Goal: Feedback & Contribution: Submit feedback/report problem

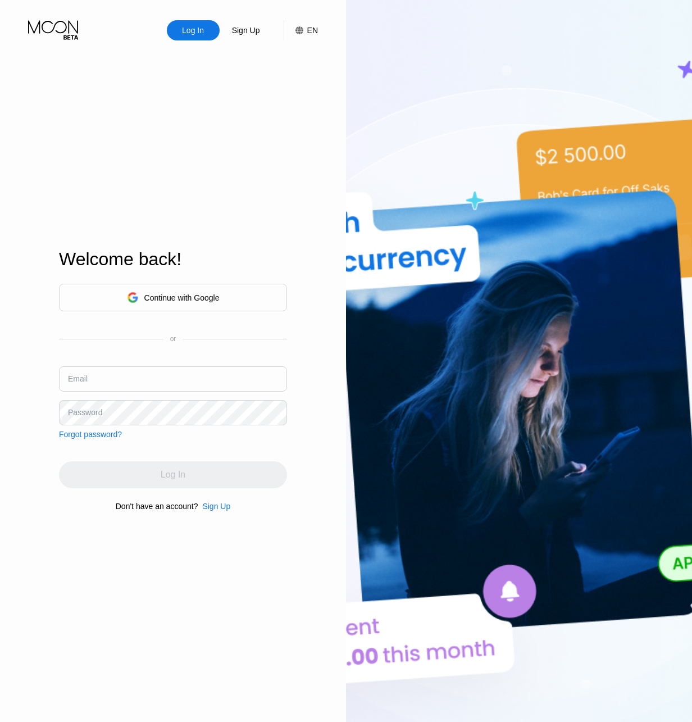
type input "[EMAIL_ADDRESS][DOMAIN_NAME]"
click at [140, 439] on div "Continue with Google or Email dwwktft@outlook.com Password Forgot password?" at bounding box center [173, 361] width 228 height 155
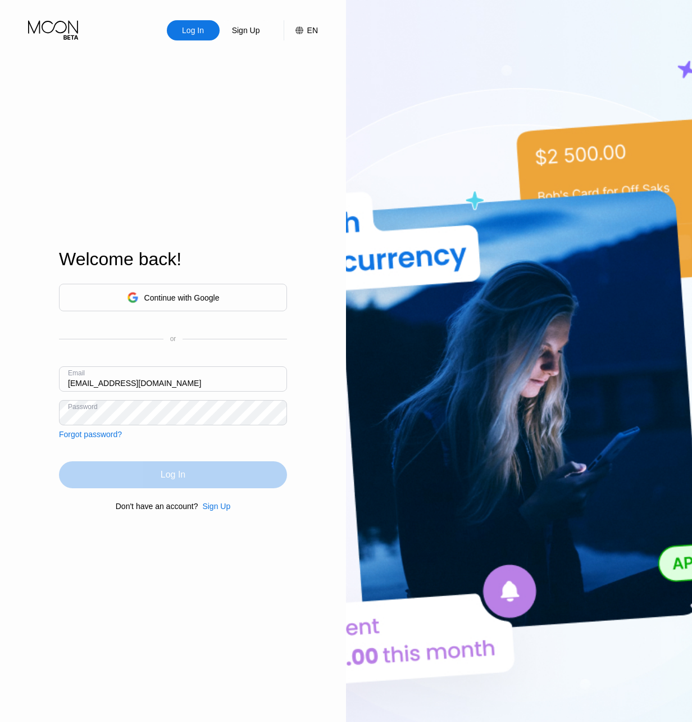
click at [169, 479] on div "Log In" at bounding box center [173, 474] width 25 height 11
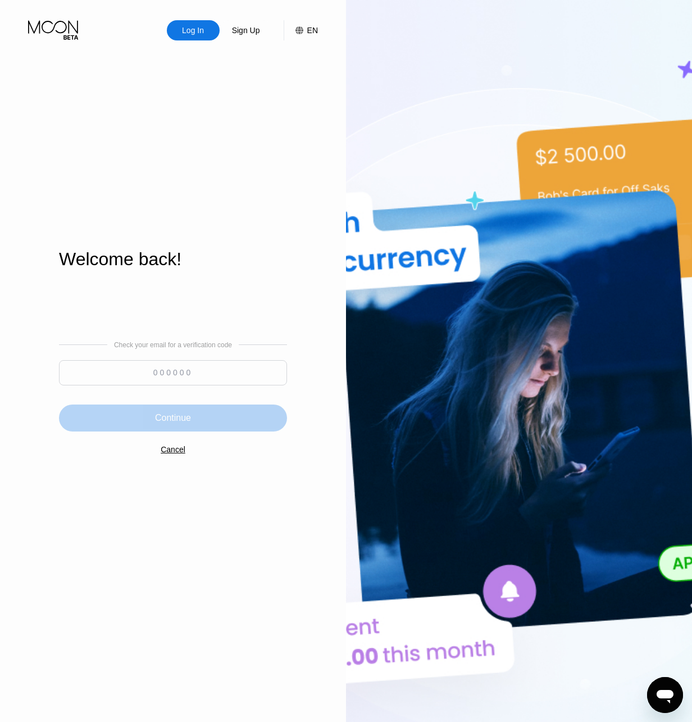
click at [173, 426] on div "Continue" at bounding box center [173, 418] width 228 height 27
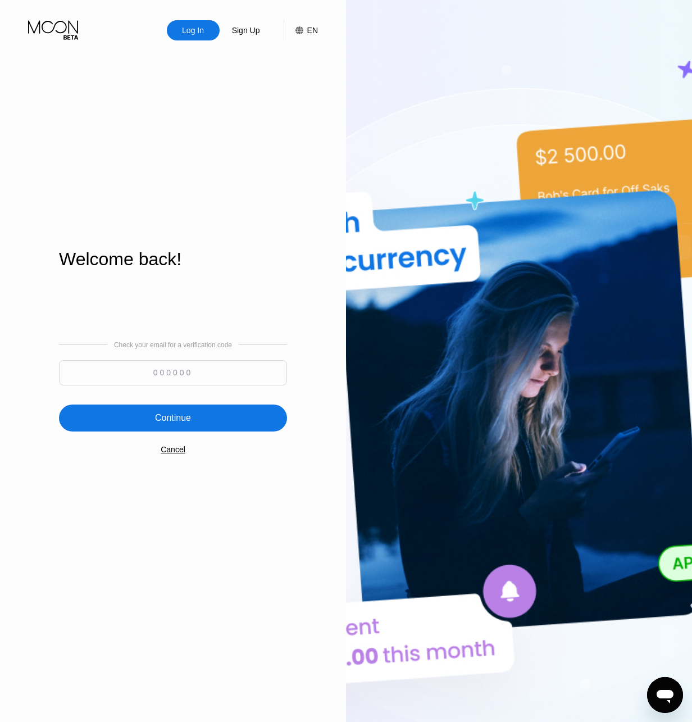
click at [144, 360] on input at bounding box center [173, 372] width 228 height 25
paste input "234300"
type input "234300"
click at [181, 417] on div "Continue" at bounding box center [173, 418] width 36 height 11
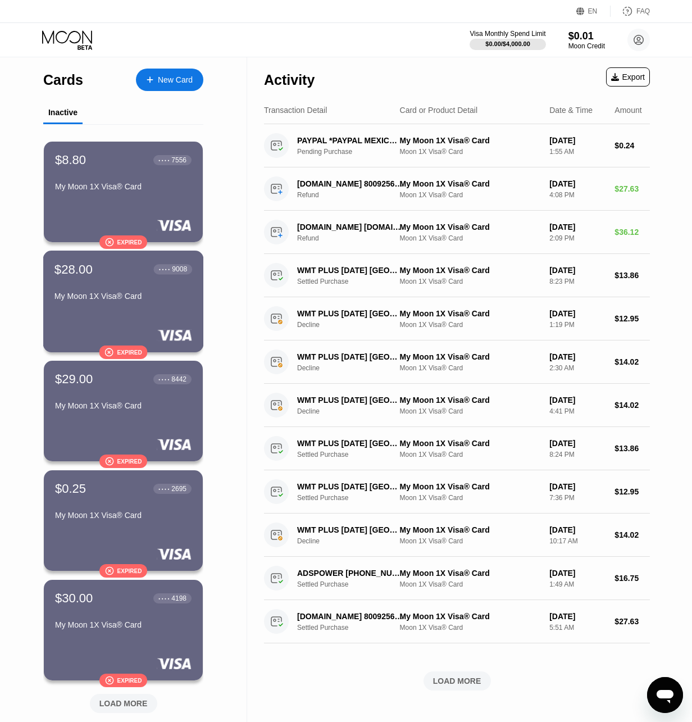
click at [139, 286] on div "$28.00 ● ● ● ● 9008 My Moon 1X Visa® Card" at bounding box center [124, 283] width 138 height 43
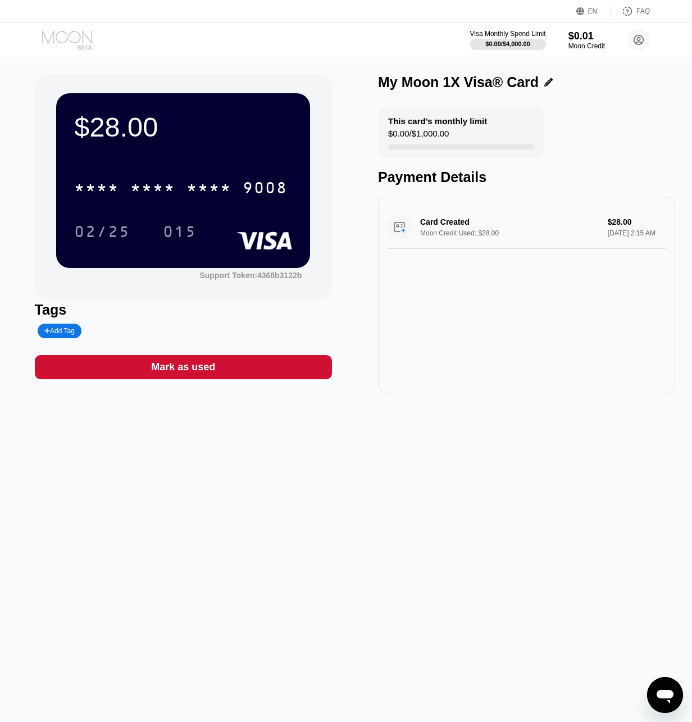
click at [65, 43] on icon at bounding box center [68, 40] width 52 height 20
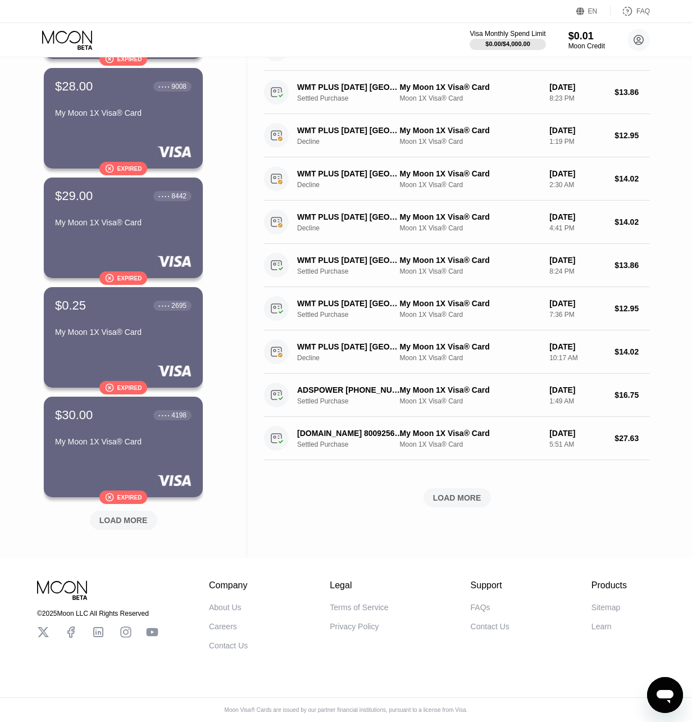
scroll to position [193, 0]
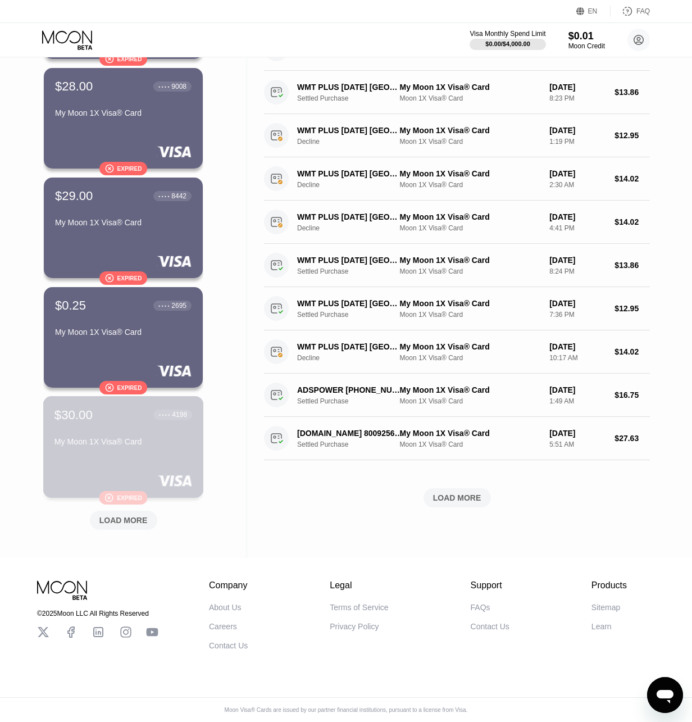
click at [144, 440] on div "My Moon 1X Visa® Card" at bounding box center [124, 441] width 138 height 9
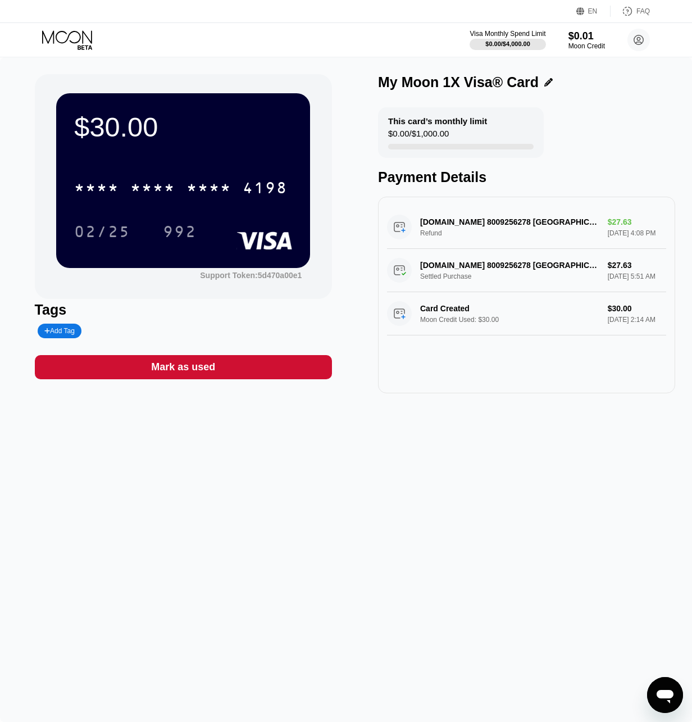
click at [179, 374] on div "Mark as used" at bounding box center [183, 367] width 64 height 13
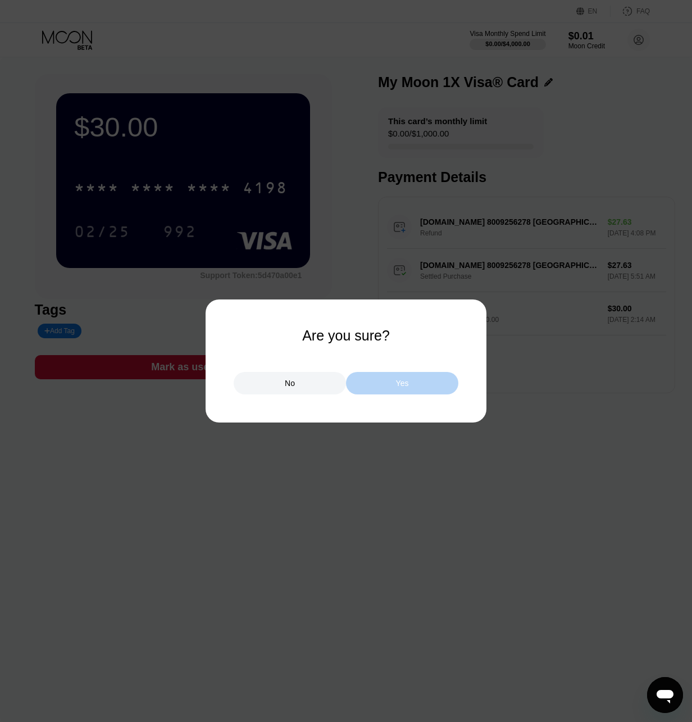
click at [418, 387] on div "Yes" at bounding box center [402, 383] width 112 height 22
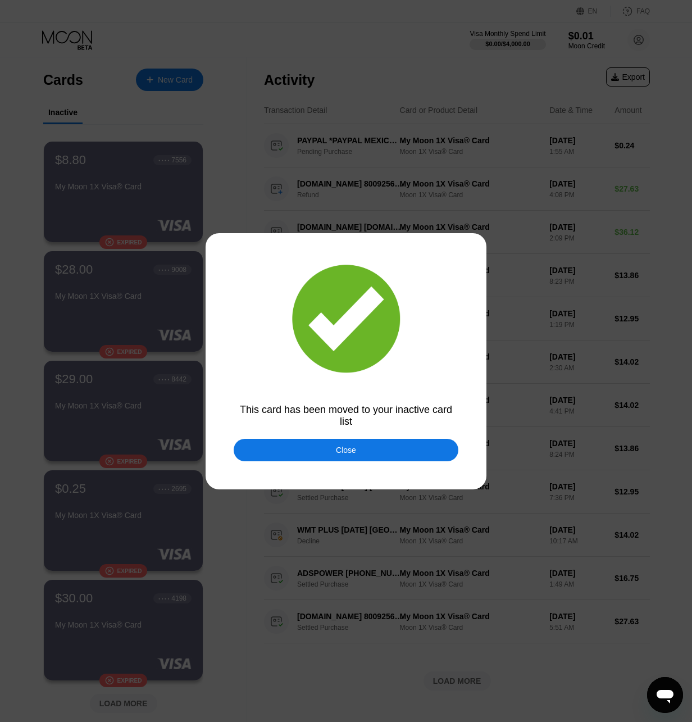
click at [384, 452] on div "Close" at bounding box center [346, 450] width 225 height 22
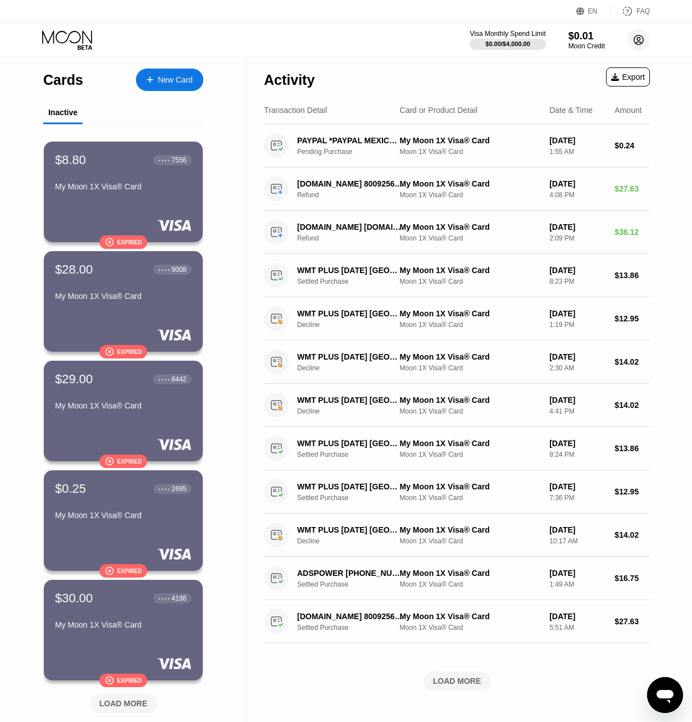
click at [637, 42] on circle at bounding box center [639, 40] width 22 height 22
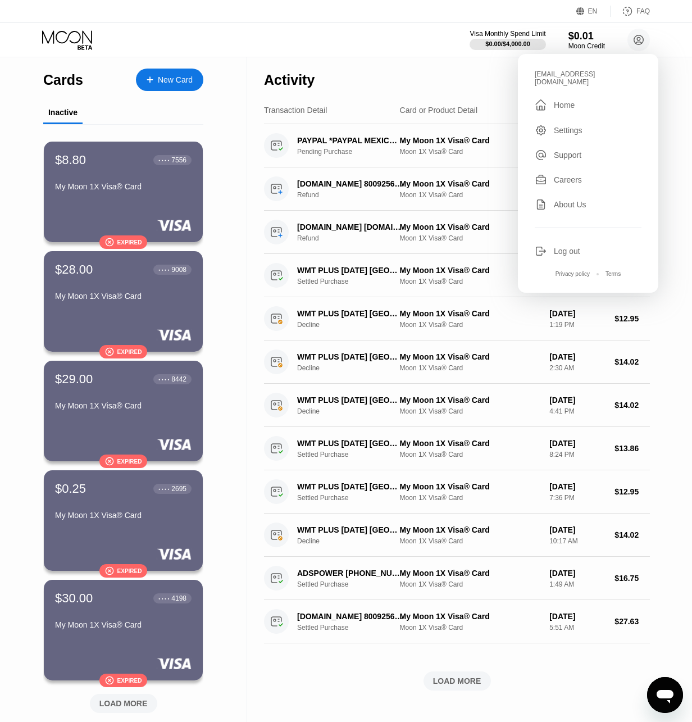
click at [638, 13] on div "FAQ" at bounding box center [643, 11] width 13 height 8
click at [109, 246] on div "" at bounding box center [109, 243] width 9 height 10
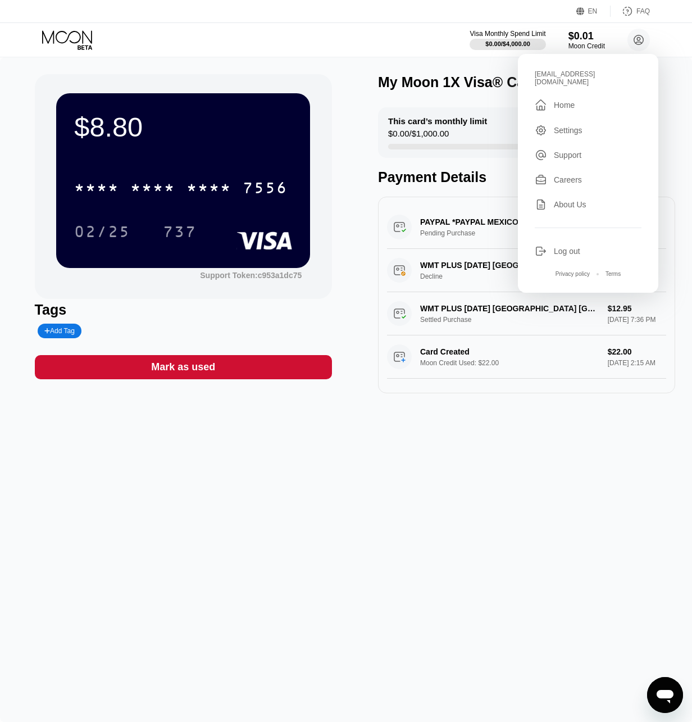
click at [361, 288] on div "$8.80 * * * * * * * * * * * * 7556 02/25 737 Support Token: c953a1dc75 Tags Add…" at bounding box center [346, 233] width 623 height 319
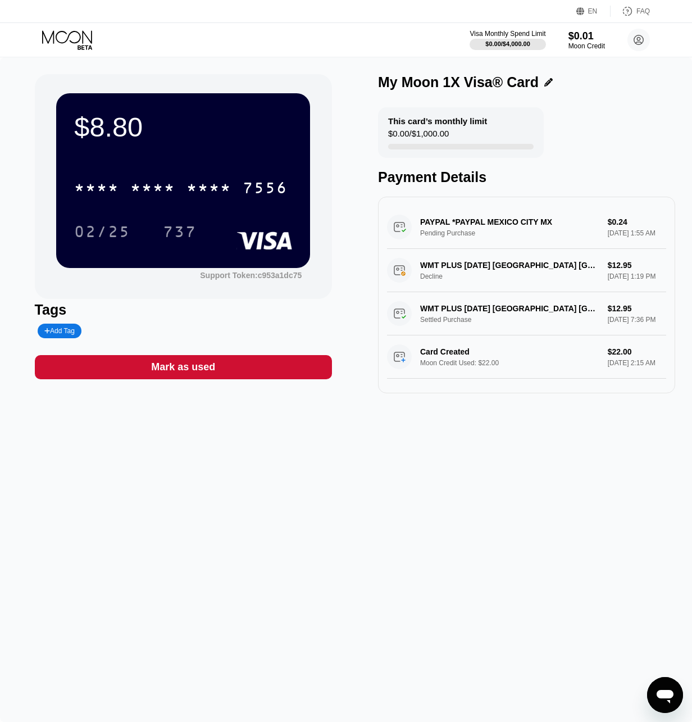
drag, startPoint x: 298, startPoint y: 325, endPoint x: 285, endPoint y: 328, distance: 13.1
click at [289, 328] on div "Tags Add Tag" at bounding box center [183, 320] width 297 height 37
click at [233, 280] on div "Support Token: c953a1dc75" at bounding box center [251, 275] width 102 height 9
click at [278, 317] on div "Tags" at bounding box center [183, 310] width 297 height 16
click at [572, 33] on div "$0.01" at bounding box center [587, 36] width 38 height 12
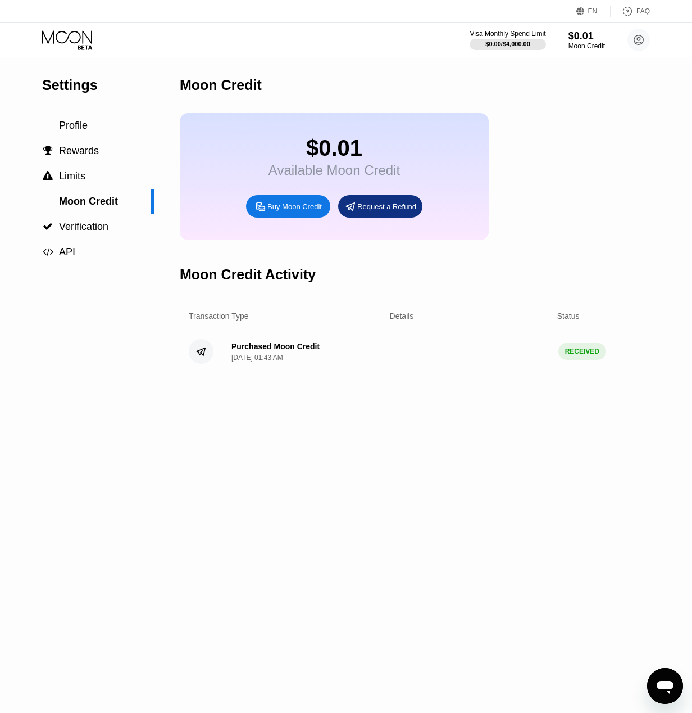
click at [385, 211] on div "Request a Refund" at bounding box center [386, 207] width 59 height 10
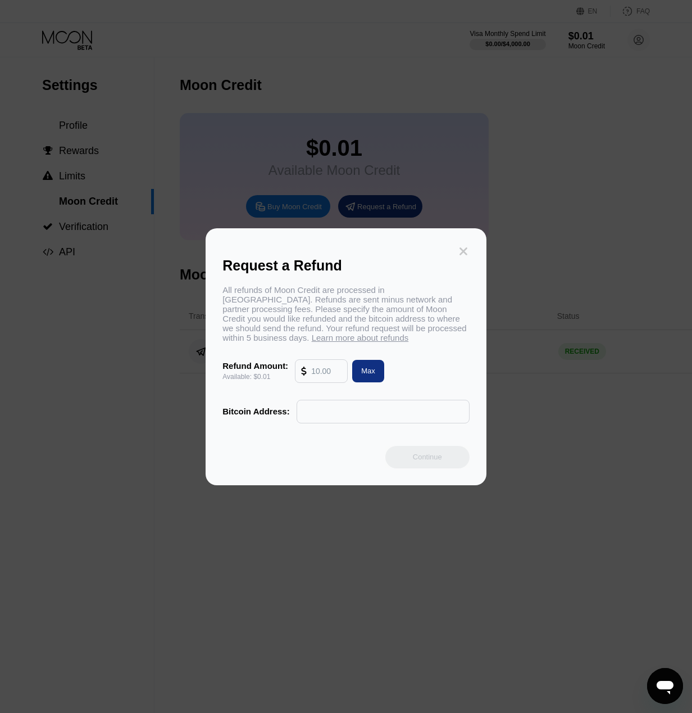
click at [469, 247] on icon at bounding box center [464, 251] width 12 height 12
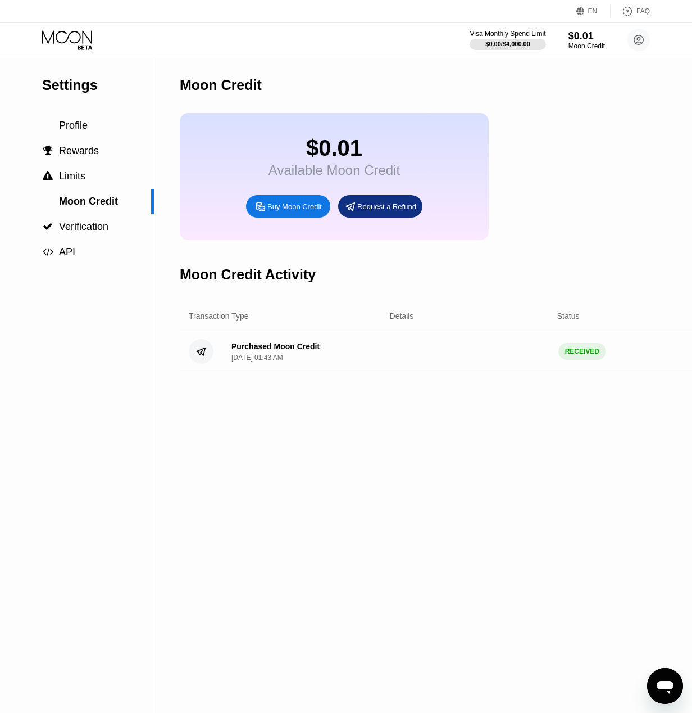
click at [571, 234] on div "$0.01 Available Moon Credit Buy Moon Credit Request a Refund" at bounding box center [473, 176] width 587 height 127
click at [411, 211] on div "Request a Refund" at bounding box center [386, 207] width 59 height 10
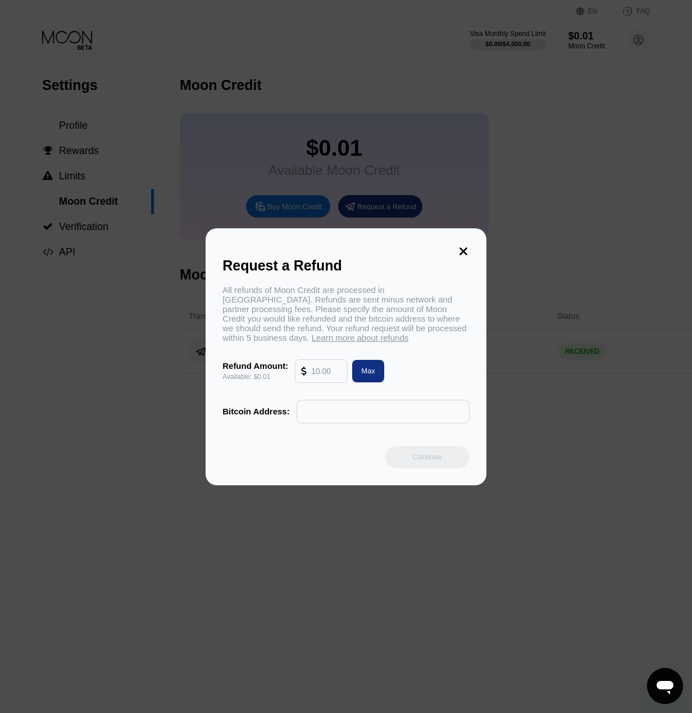
click at [373, 375] on div "Max" at bounding box center [368, 371] width 14 height 10
type input "0.01"
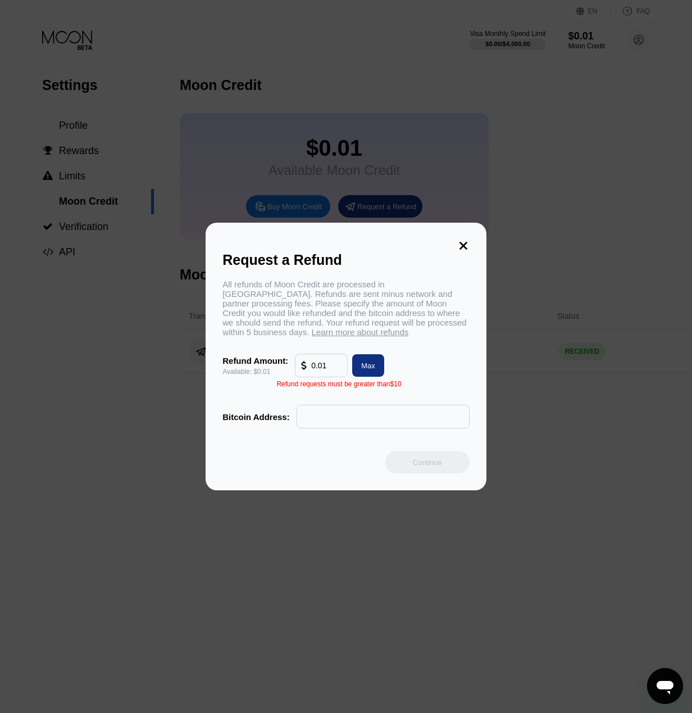
click at [467, 232] on div "Request a Refund All refunds of Moon Credit are processed in Bitcoin. Refunds a…" at bounding box center [346, 357] width 281 height 268
click at [465, 242] on icon at bounding box center [464, 246] width 8 height 8
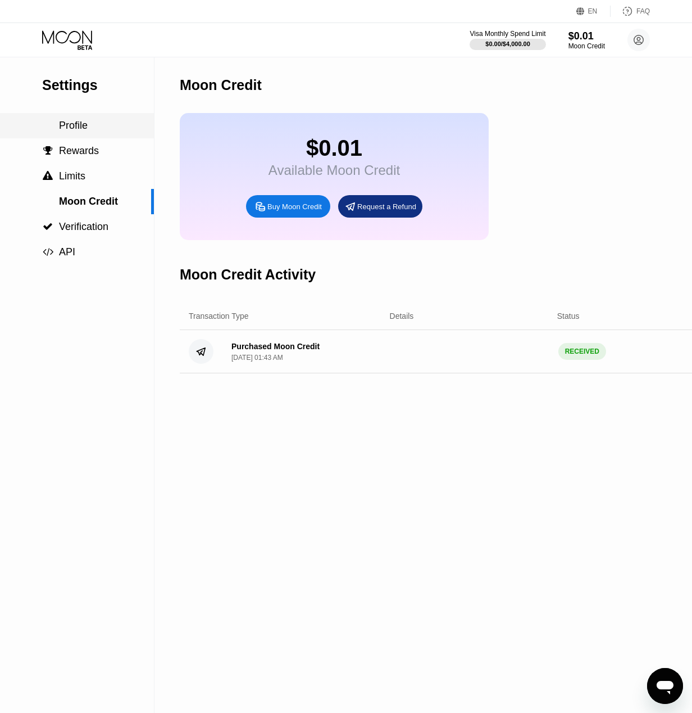
click at [116, 132] on div "Profile" at bounding box center [77, 126] width 154 height 12
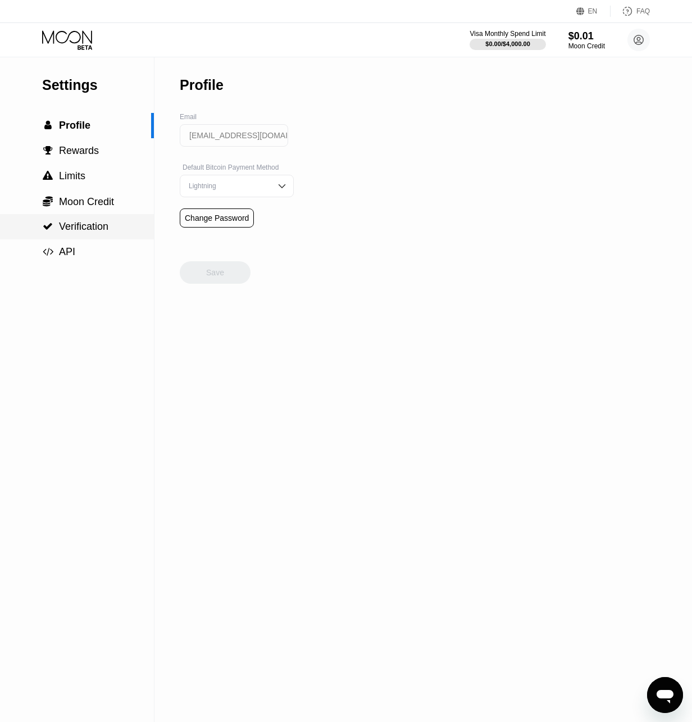
click at [95, 227] on span "Verification" at bounding box center [83, 226] width 49 height 11
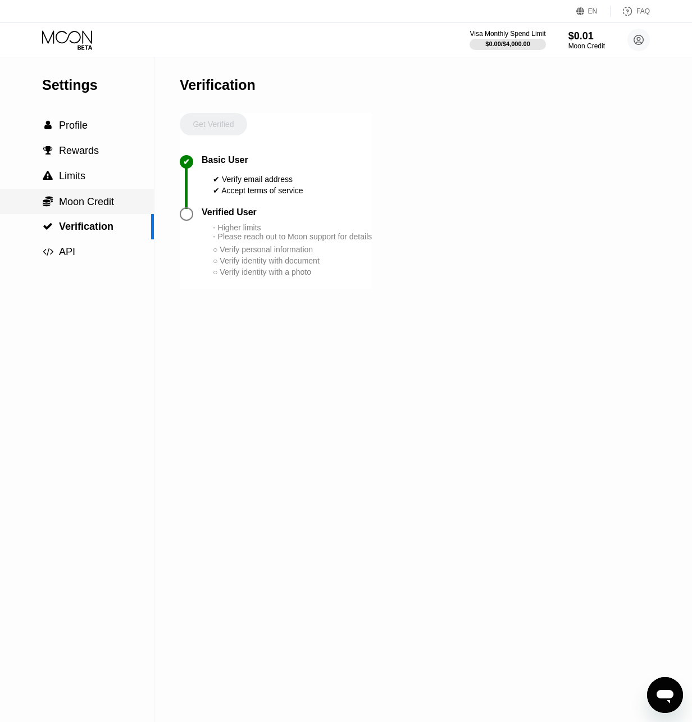
click at [95, 207] on span "Moon Credit" at bounding box center [86, 201] width 55 height 11
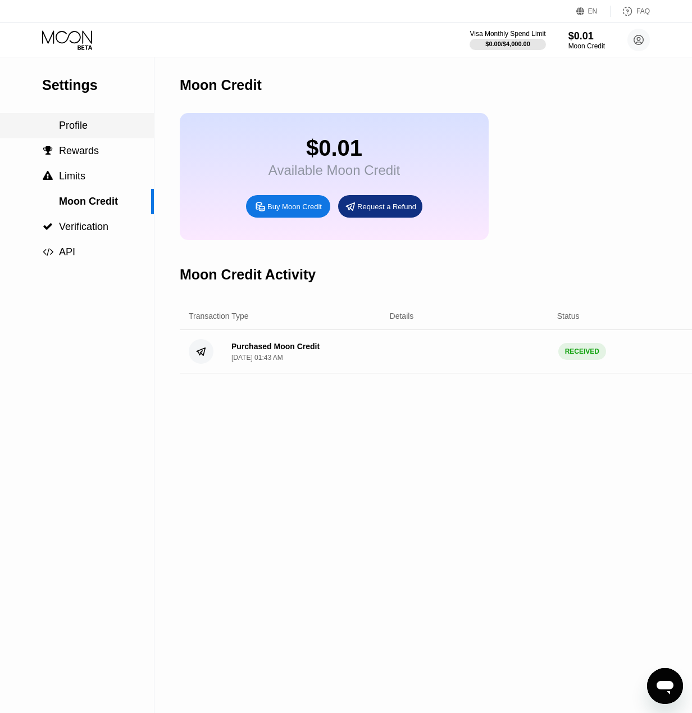
click at [84, 125] on span "Profile" at bounding box center [73, 125] width 29 height 11
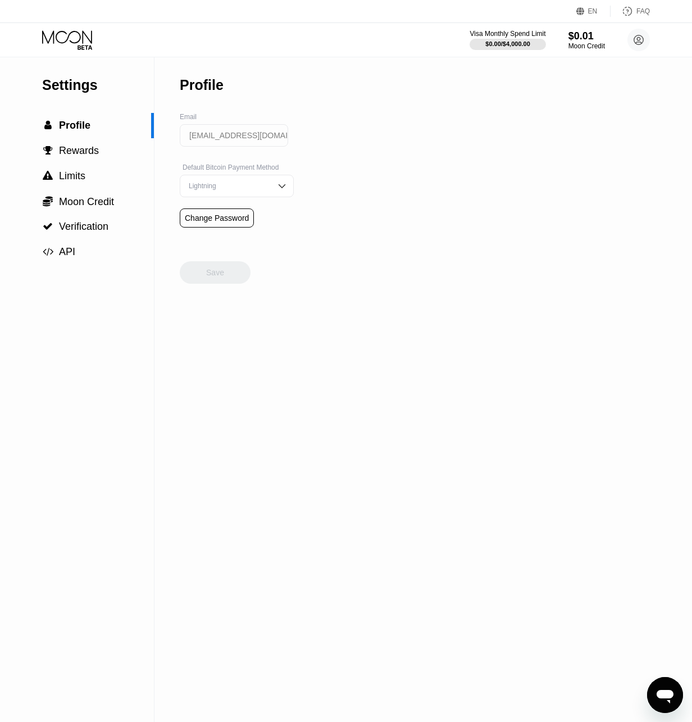
click at [93, 39] on icon at bounding box center [68, 40] width 52 height 20
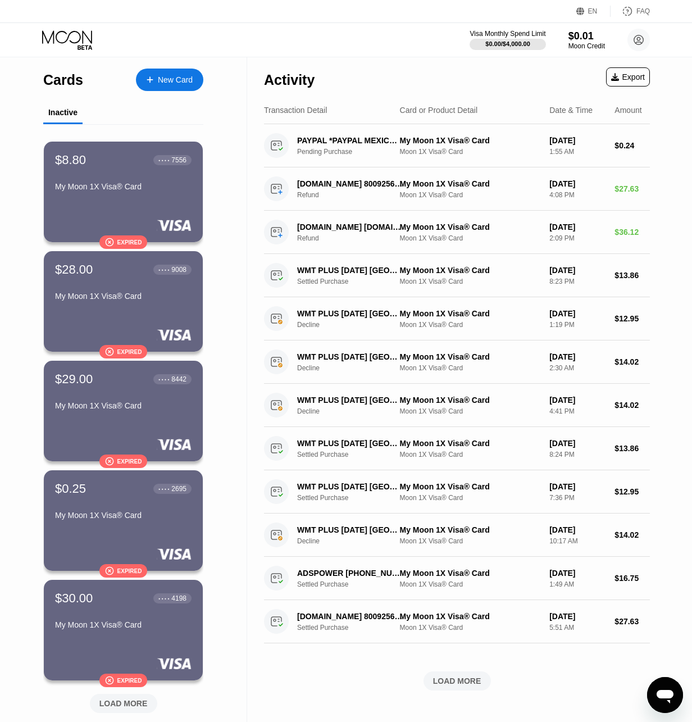
click at [285, 83] on div "Activity" at bounding box center [289, 80] width 51 height 16
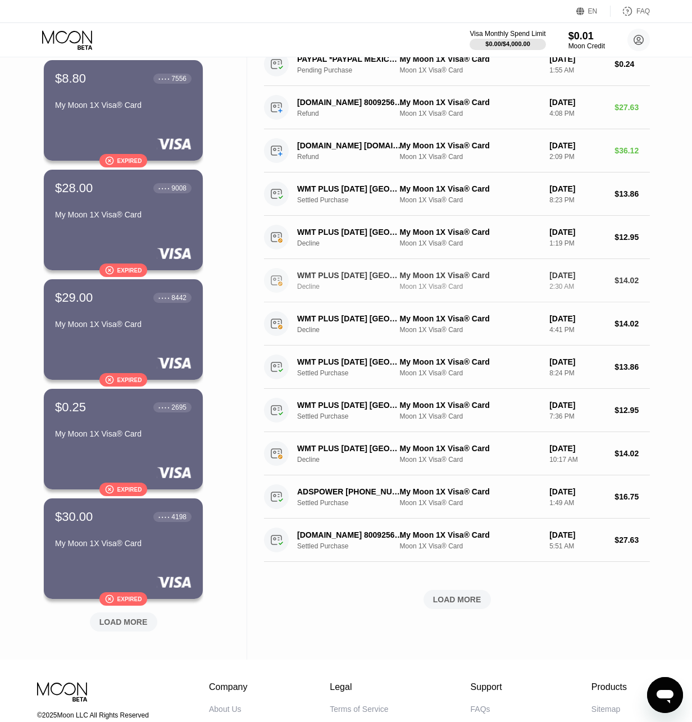
scroll to position [193, 0]
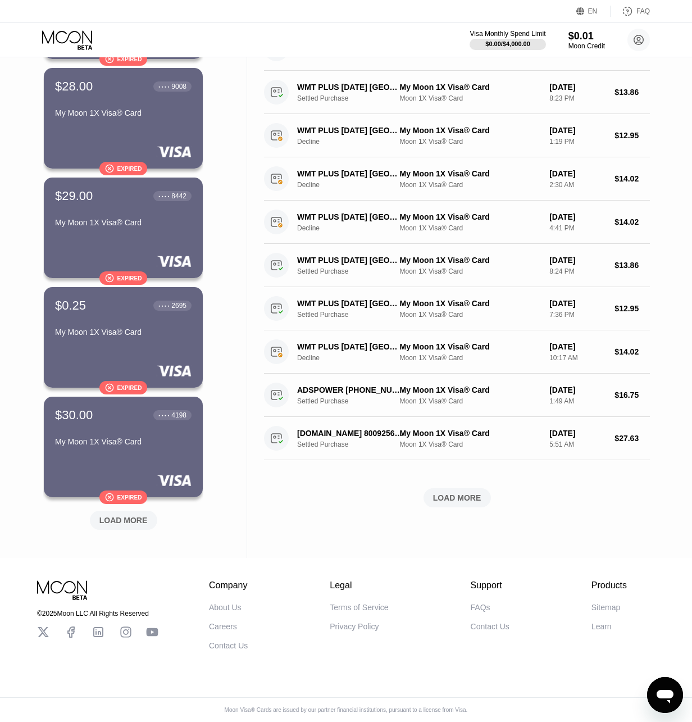
click at [459, 488] on div "LOAD MORE" at bounding box center [457, 497] width 67 height 19
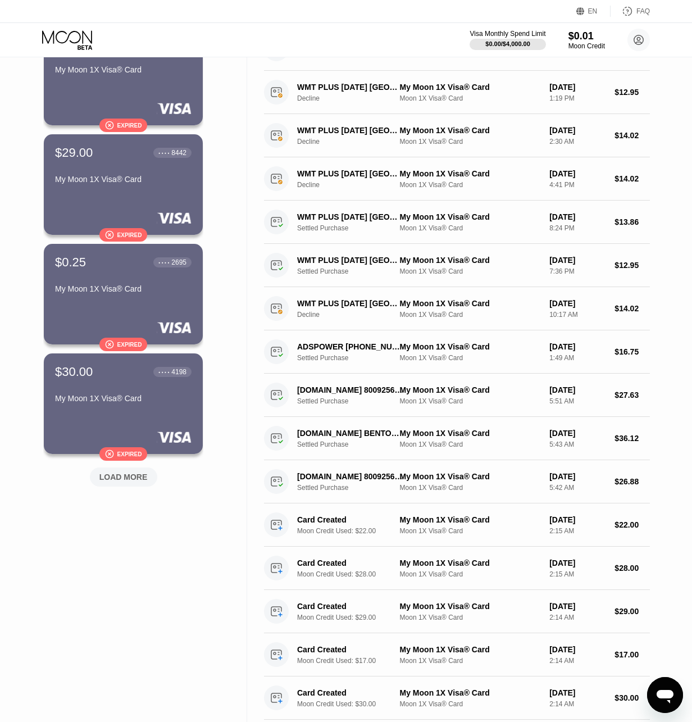
scroll to position [0, 0]
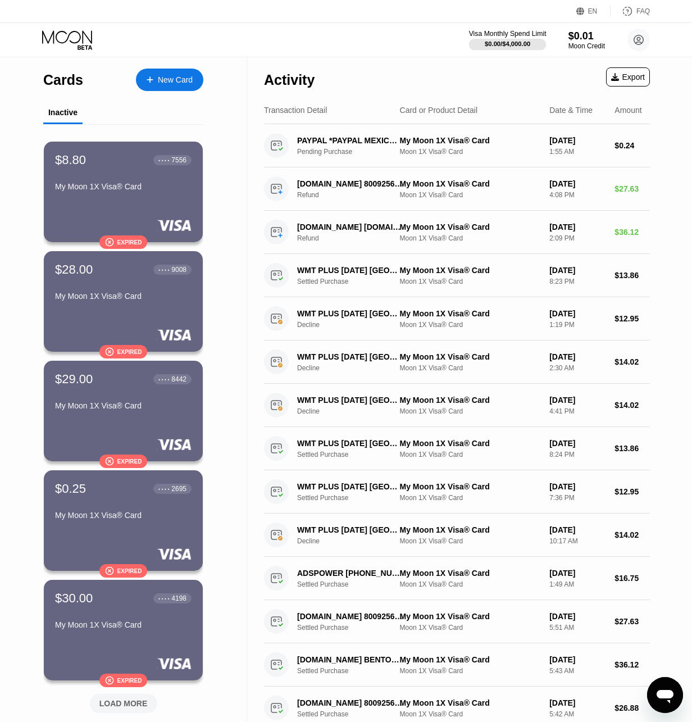
click at [506, 47] on div "$0.00 / $4,000.00" at bounding box center [508, 43] width 46 height 7
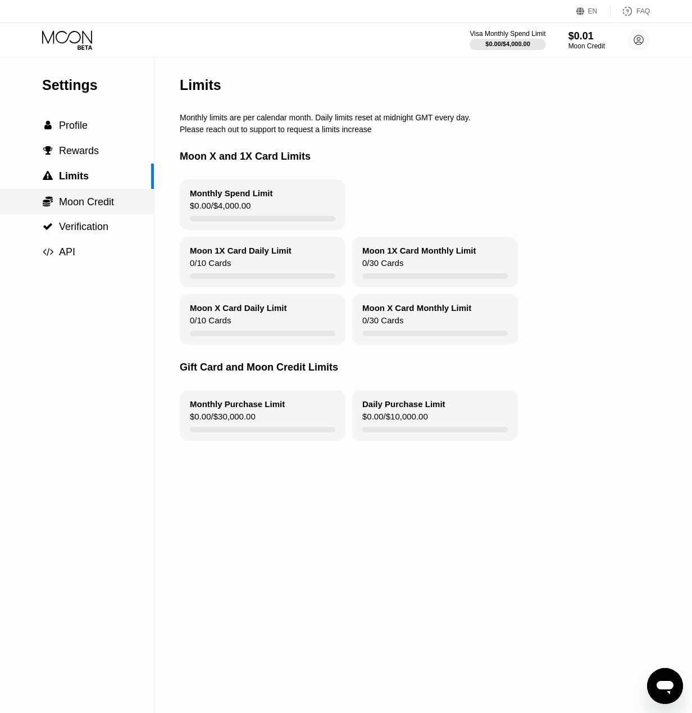
click at [79, 214] on div " Moon Credit" at bounding box center [77, 201] width 154 height 25
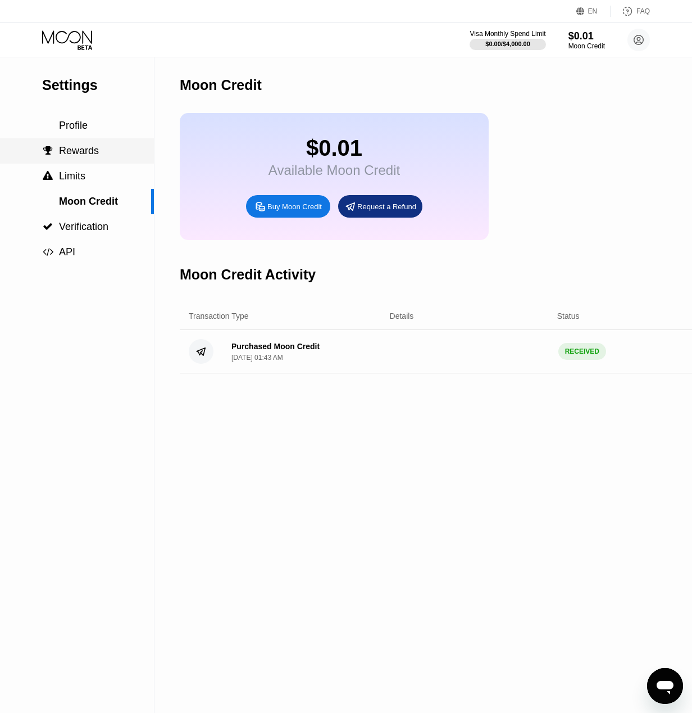
click at [92, 155] on span "Rewards" at bounding box center [79, 150] width 40 height 11
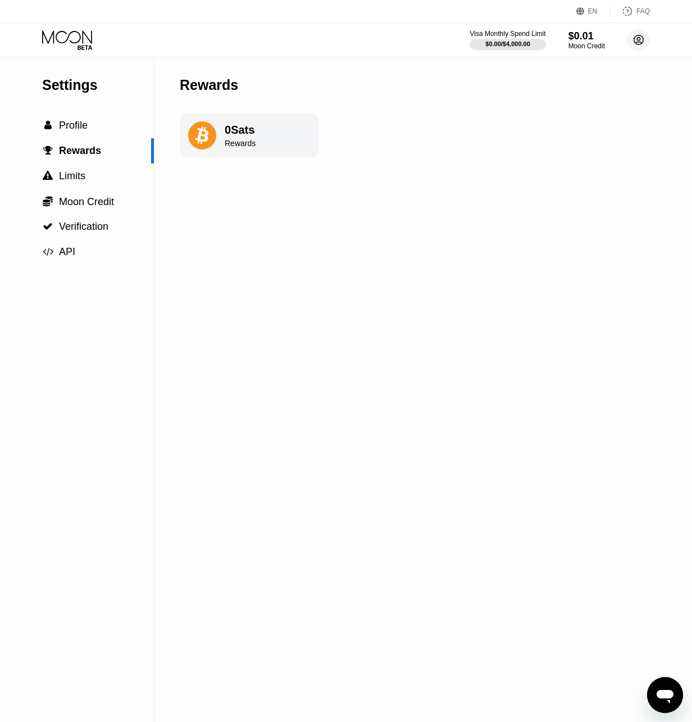
click at [640, 39] on icon at bounding box center [639, 40] width 6 height 6
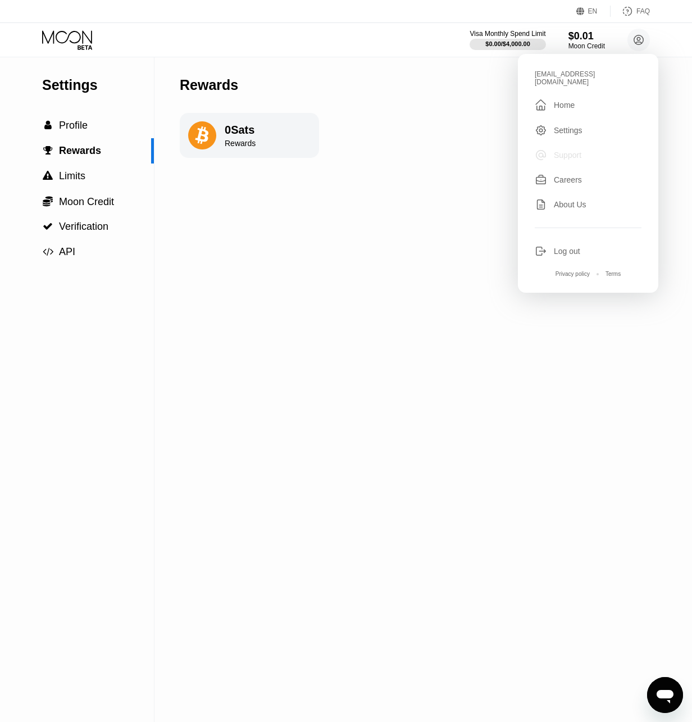
click at [568, 151] on div "Support" at bounding box center [568, 155] width 28 height 9
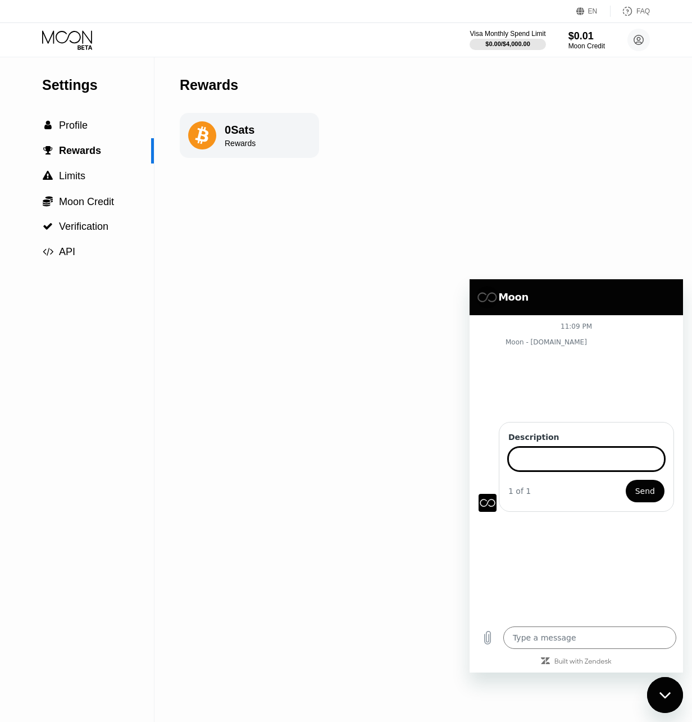
click at [566, 463] on input "Description" at bounding box center [587, 459] width 156 height 24
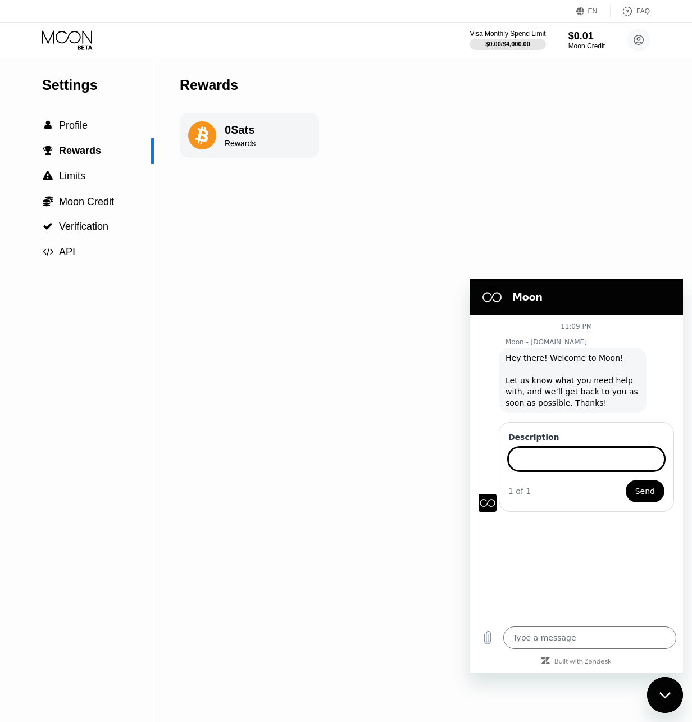
paste input "My virtual credit card has a balance, but the card has expired. How can I trans…"
type input "My virtual credit card has a balance, but the card has expired. How can I trans…"
click at [644, 491] on span "Send" at bounding box center [646, 490] width 20 height 13
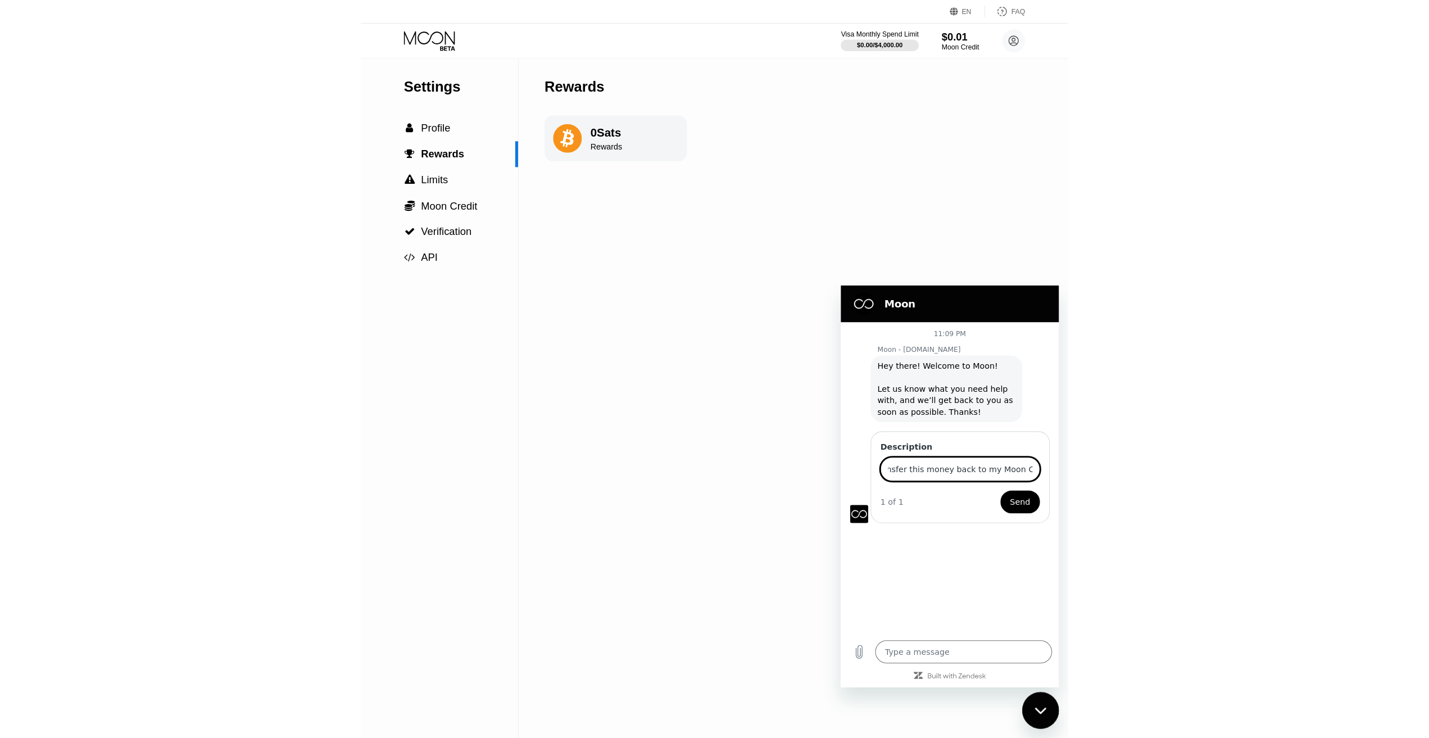
scroll to position [0, 0]
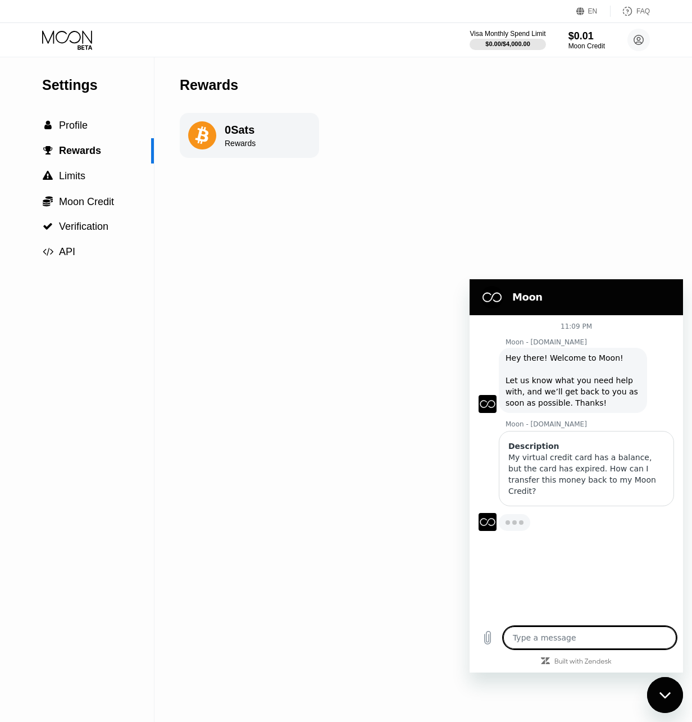
type textarea "x"
click at [561, 642] on textarea at bounding box center [590, 638] width 173 height 22
click at [587, 640] on textarea at bounding box center [590, 638] width 173 height 22
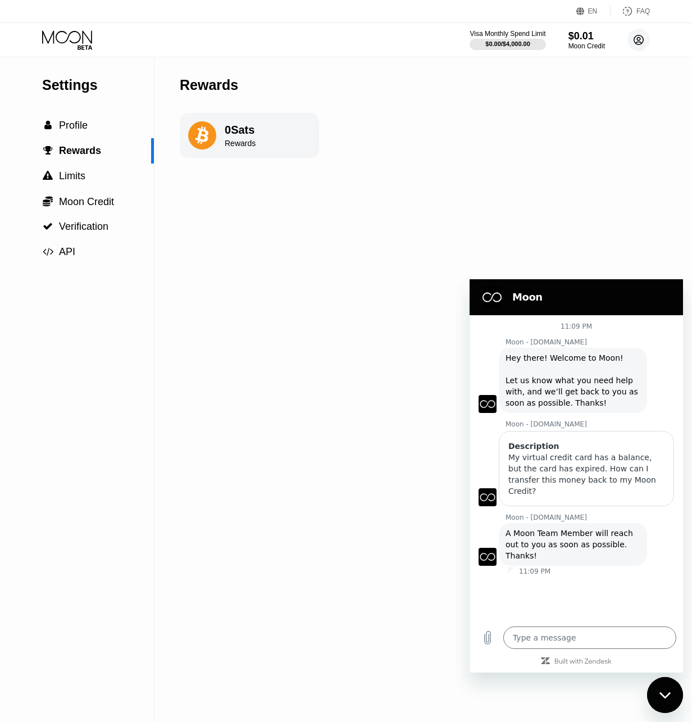
click at [636, 42] on circle at bounding box center [639, 40] width 22 height 22
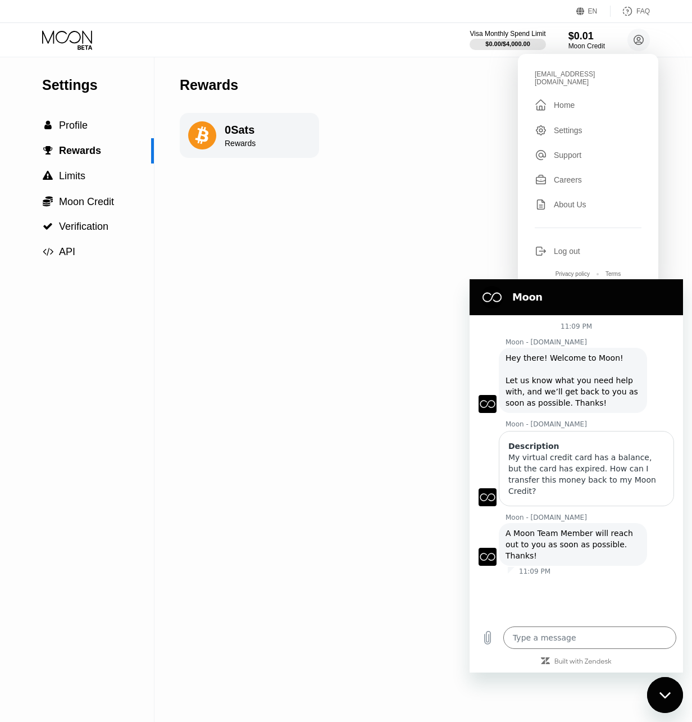
click at [574, 126] on div "Settings" at bounding box center [568, 130] width 29 height 9
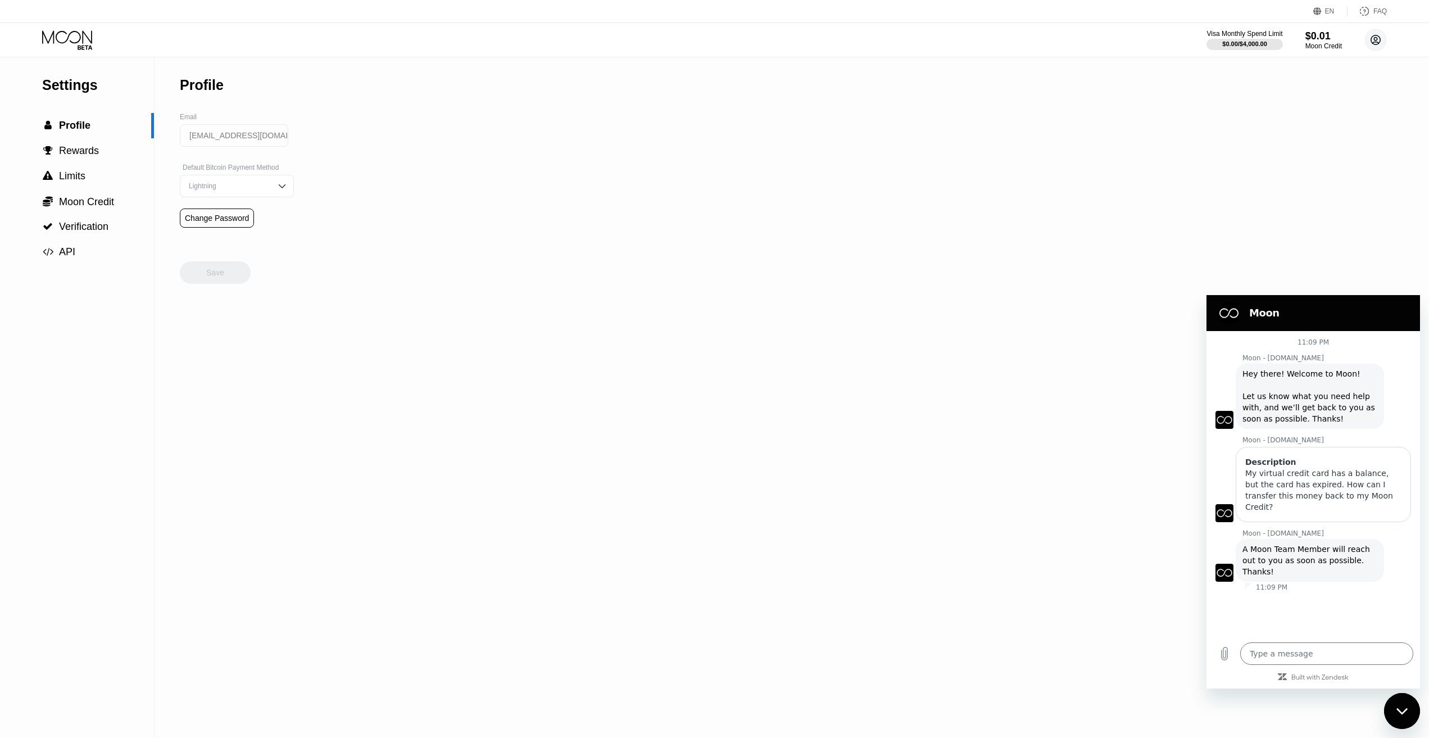
click at [692, 44] on circle at bounding box center [1376, 40] width 22 height 22
click at [692, 170] on div "Settings  Profile  Rewards  Limits  Moon Credit  Verification  API Profil…" at bounding box center [714, 397] width 1429 height 681
click at [57, 44] on icon at bounding box center [68, 40] width 52 height 20
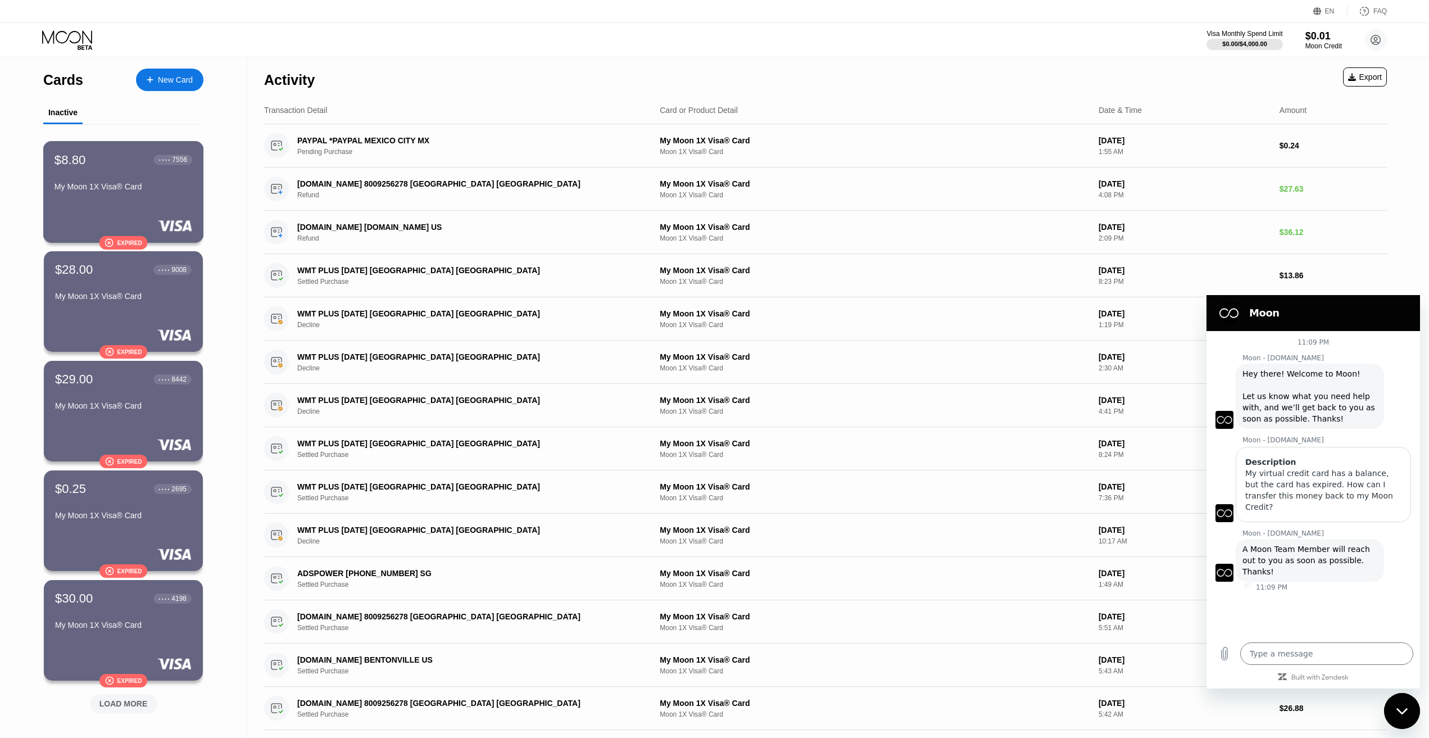
click at [130, 196] on div "My Moon 1X Visa® Card" at bounding box center [124, 188] width 138 height 13
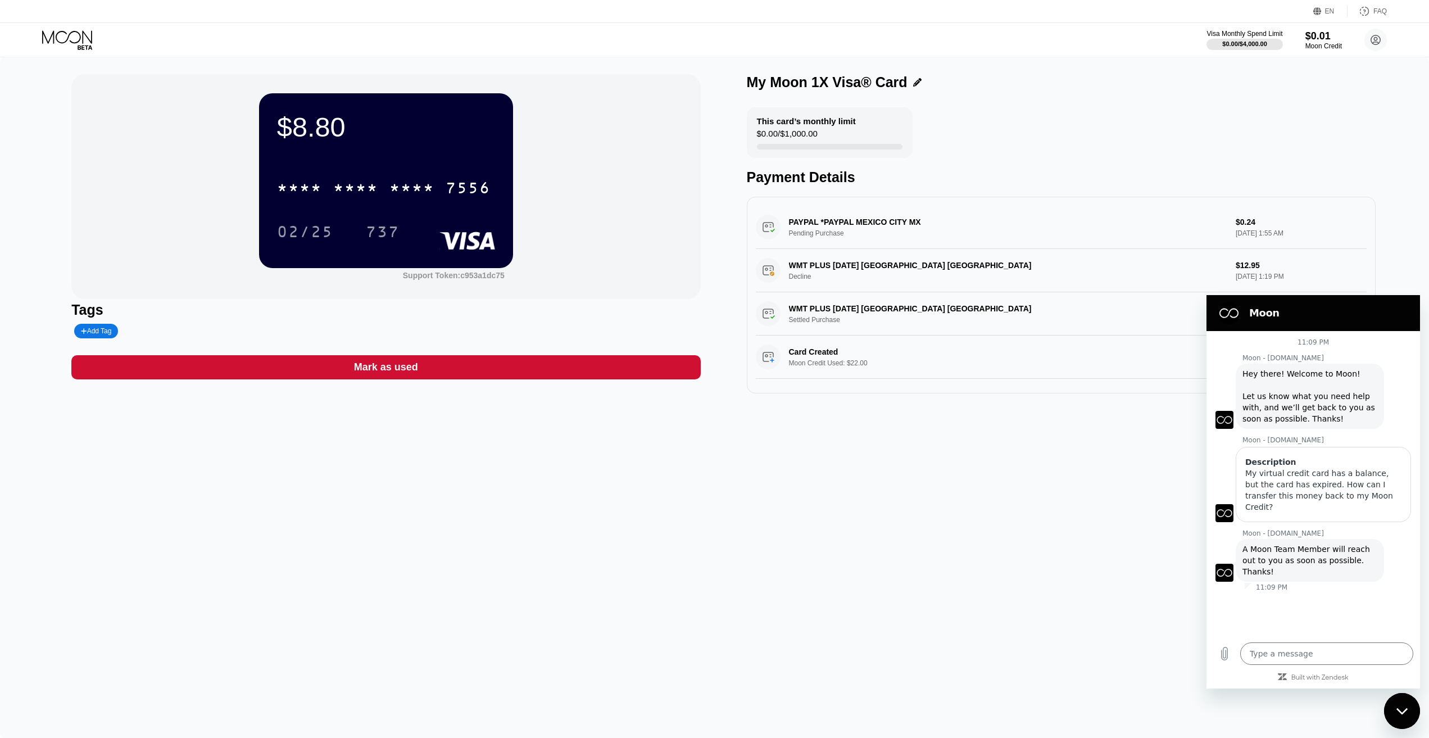
click at [692, 84] on icon at bounding box center [917, 82] width 8 height 8
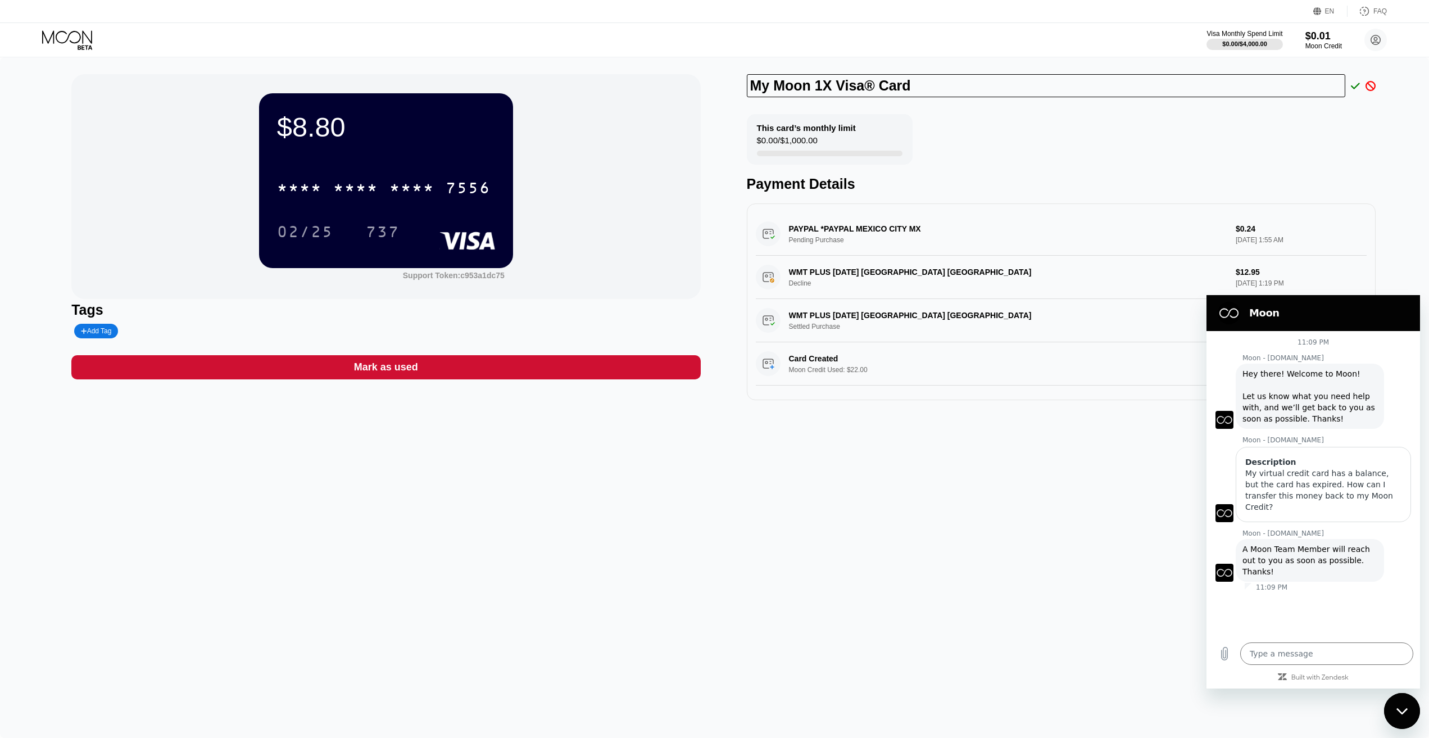
click at [692, 129] on div "This card’s monthly limit $0.00 / $1,000.00 Payment Details" at bounding box center [1061, 153] width 629 height 78
click at [692, 89] on icon at bounding box center [1371, 86] width 10 height 10
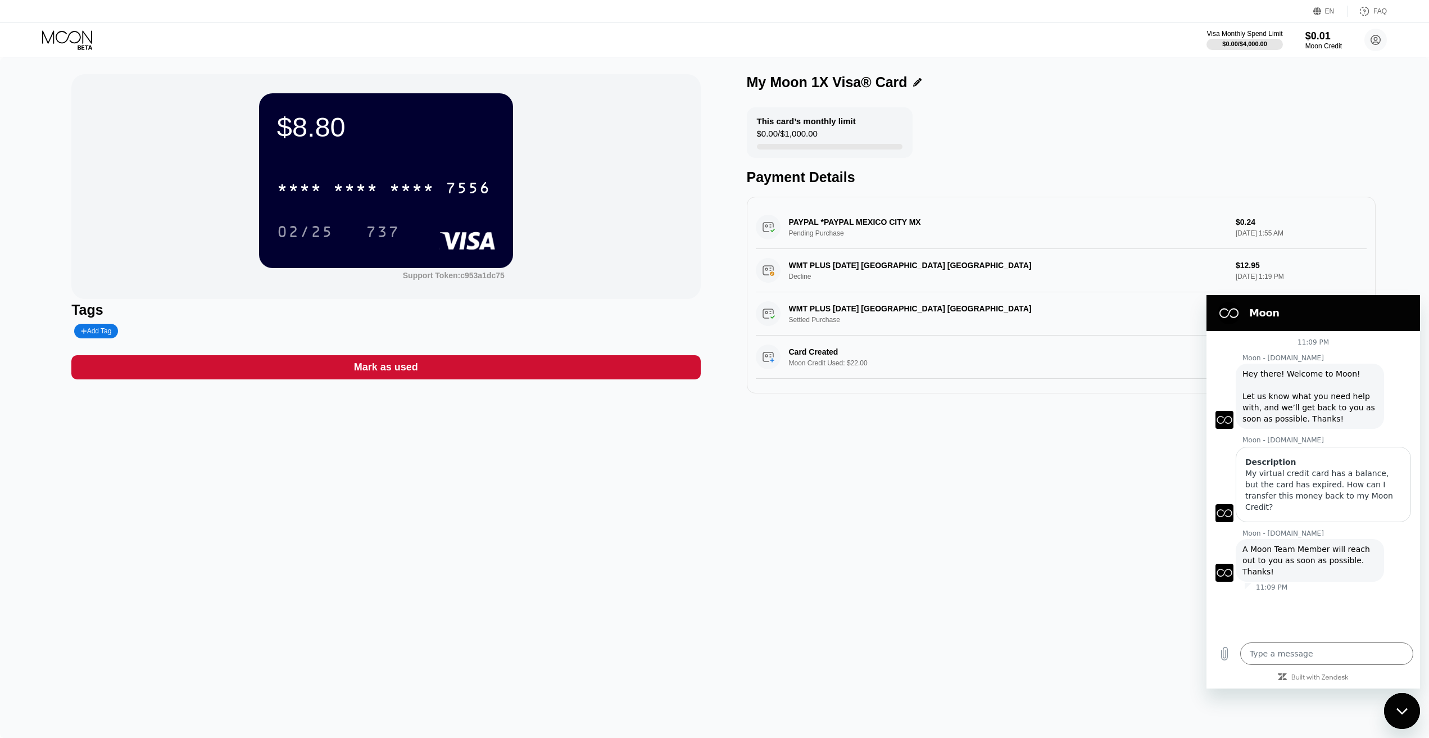
click at [75, 43] on icon at bounding box center [67, 36] width 50 height 13
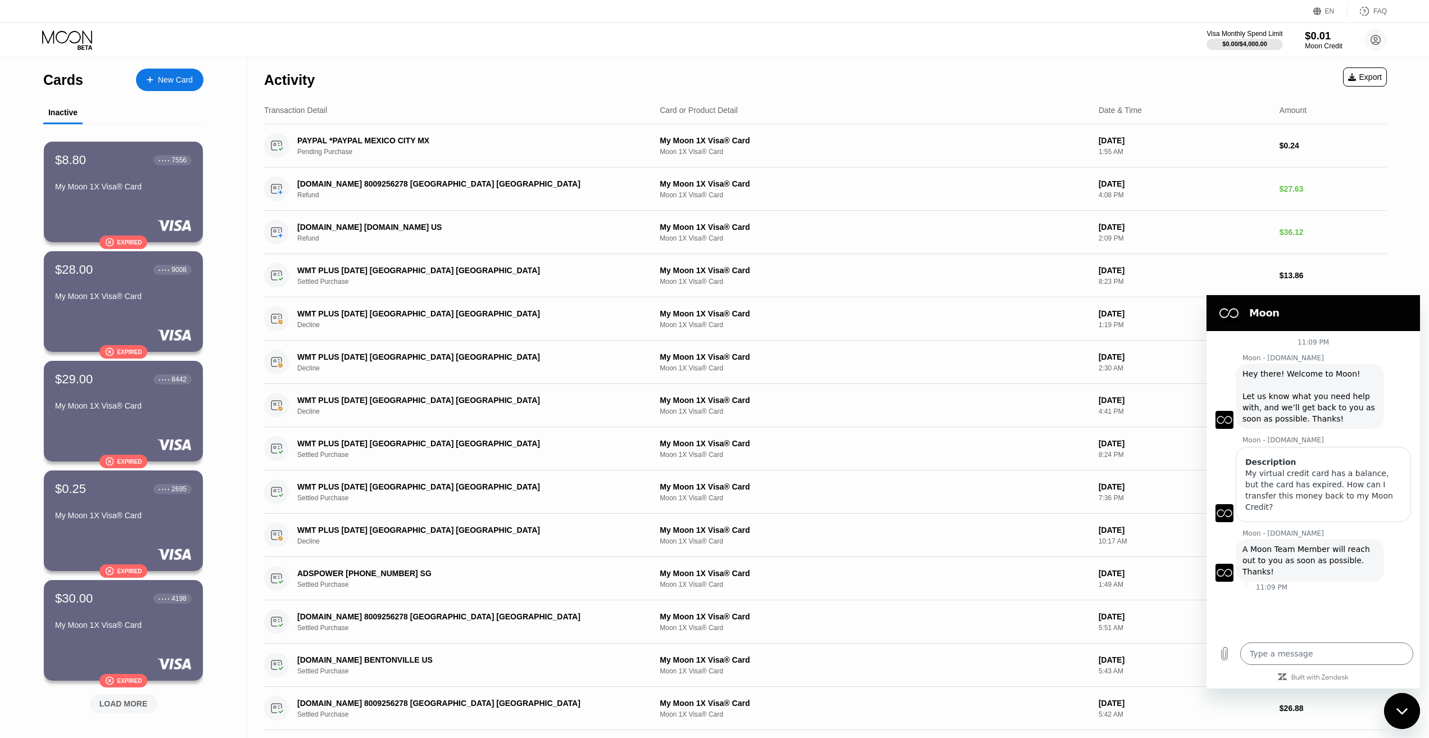
click at [692, 45] on div "Moon Credit" at bounding box center [1324, 46] width 38 height 8
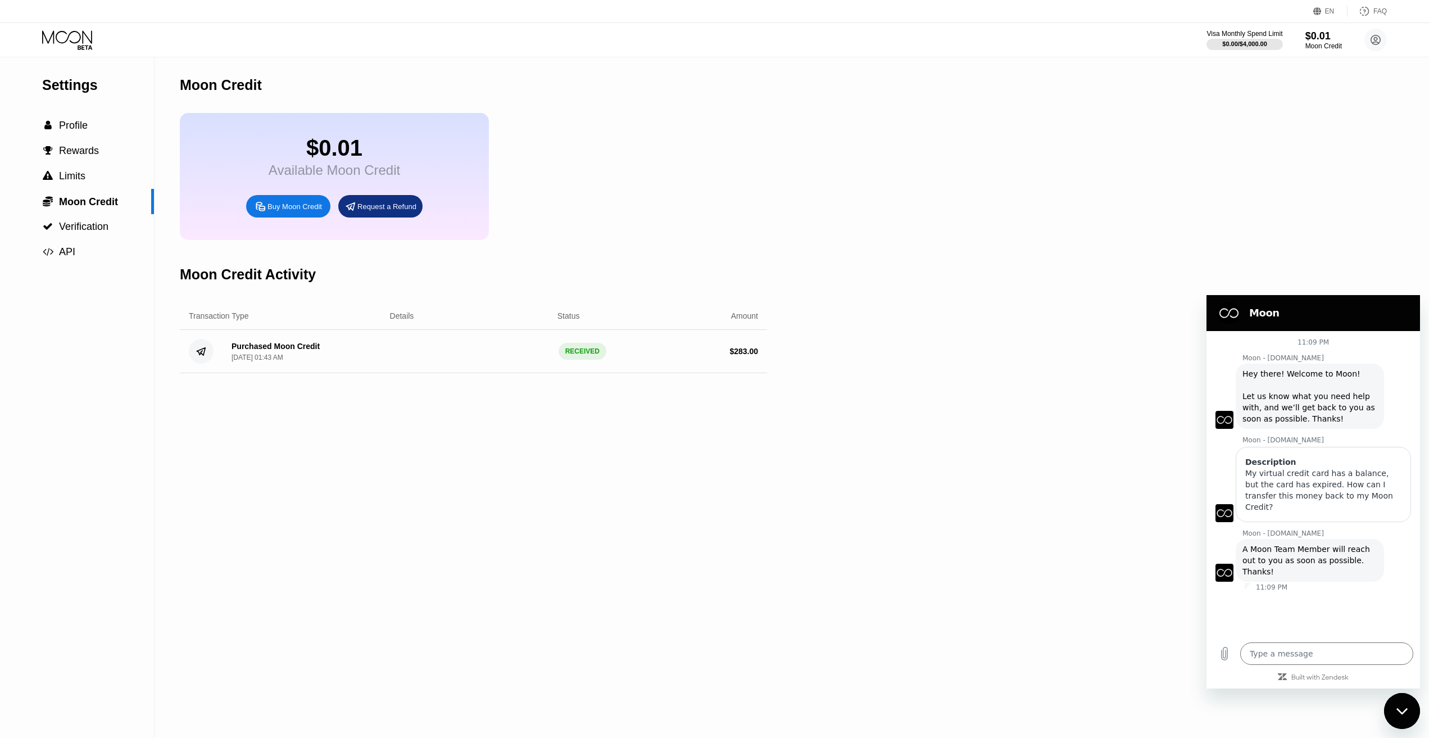
click at [400, 211] on div "Request a Refund" at bounding box center [386, 207] width 59 height 10
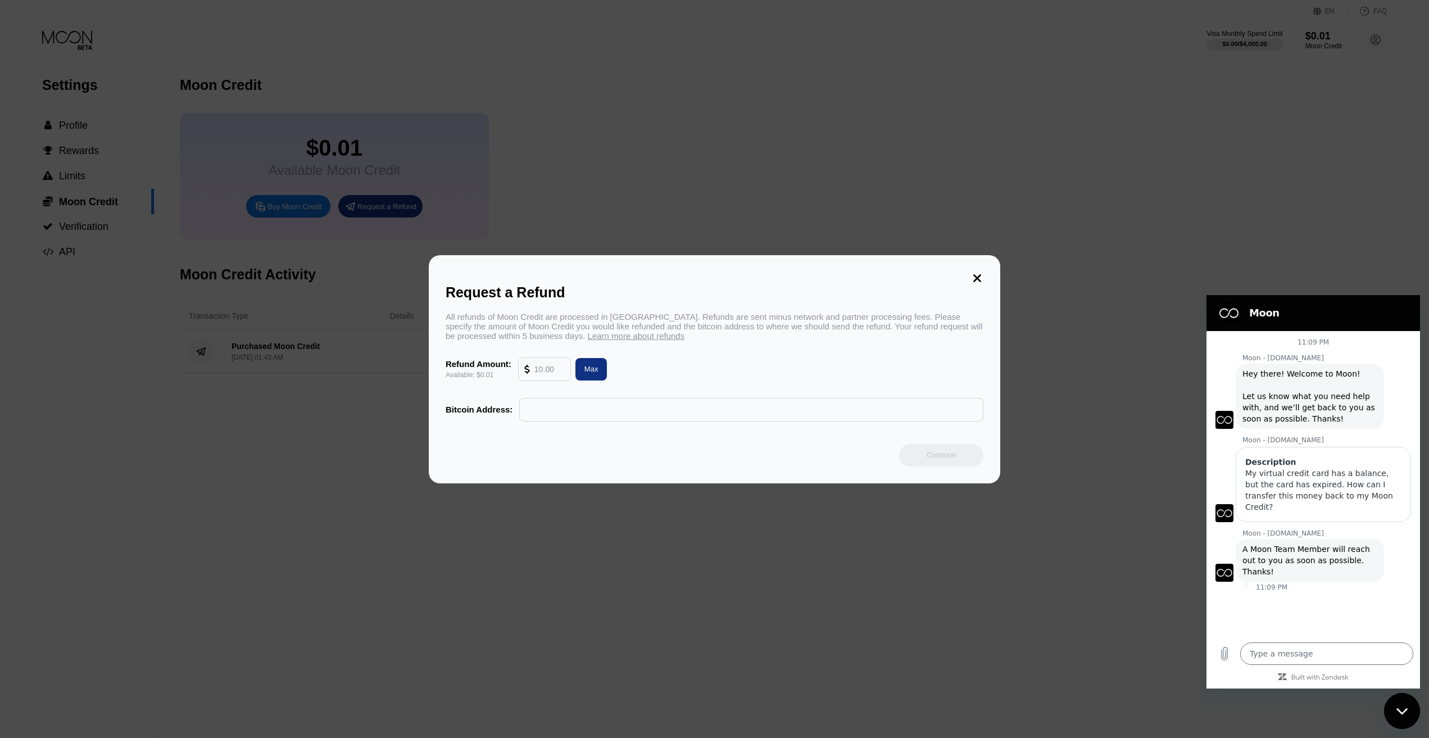
click at [548, 409] on input "text" at bounding box center [752, 409] width 452 height 22
click at [591, 374] on div "Max" at bounding box center [592, 369] width 14 height 10
type input "0.01"
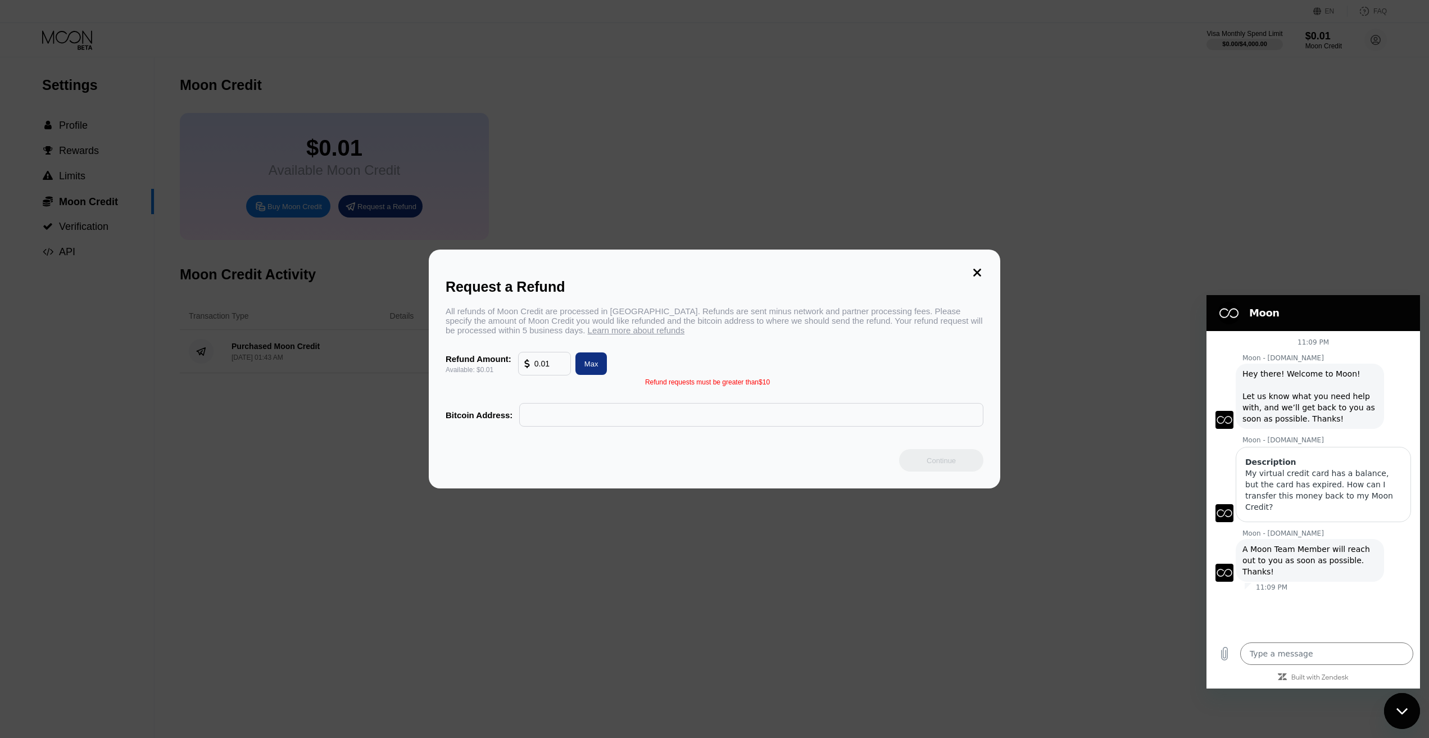
click at [555, 410] on input "text" at bounding box center [752, 415] width 452 height 22
click at [692, 273] on icon at bounding box center [977, 272] width 12 height 12
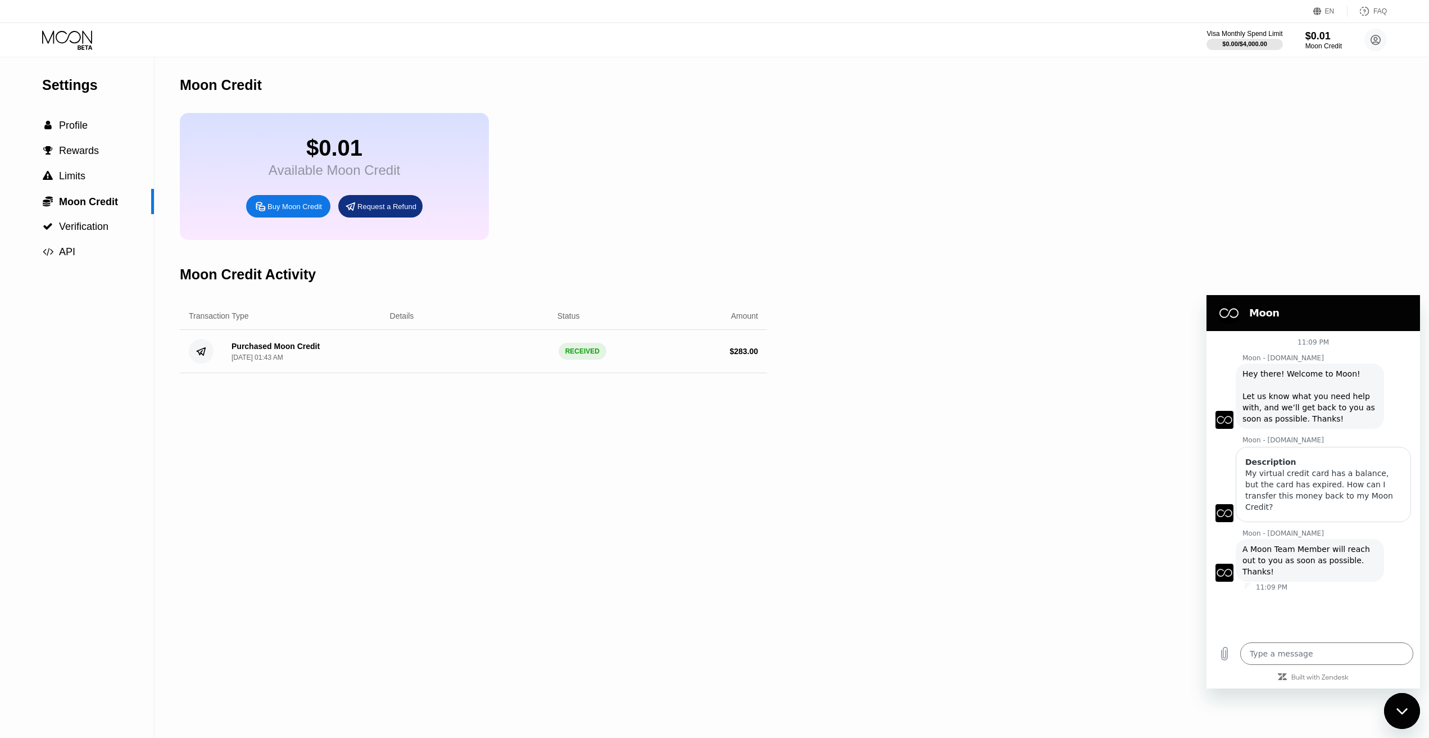
click at [692, 204] on div "$0.01 Available Moon Credit Buy Moon Credit Request a Refund" at bounding box center [473, 176] width 587 height 127
click at [83, 180] on span "Limits" at bounding box center [72, 175] width 26 height 11
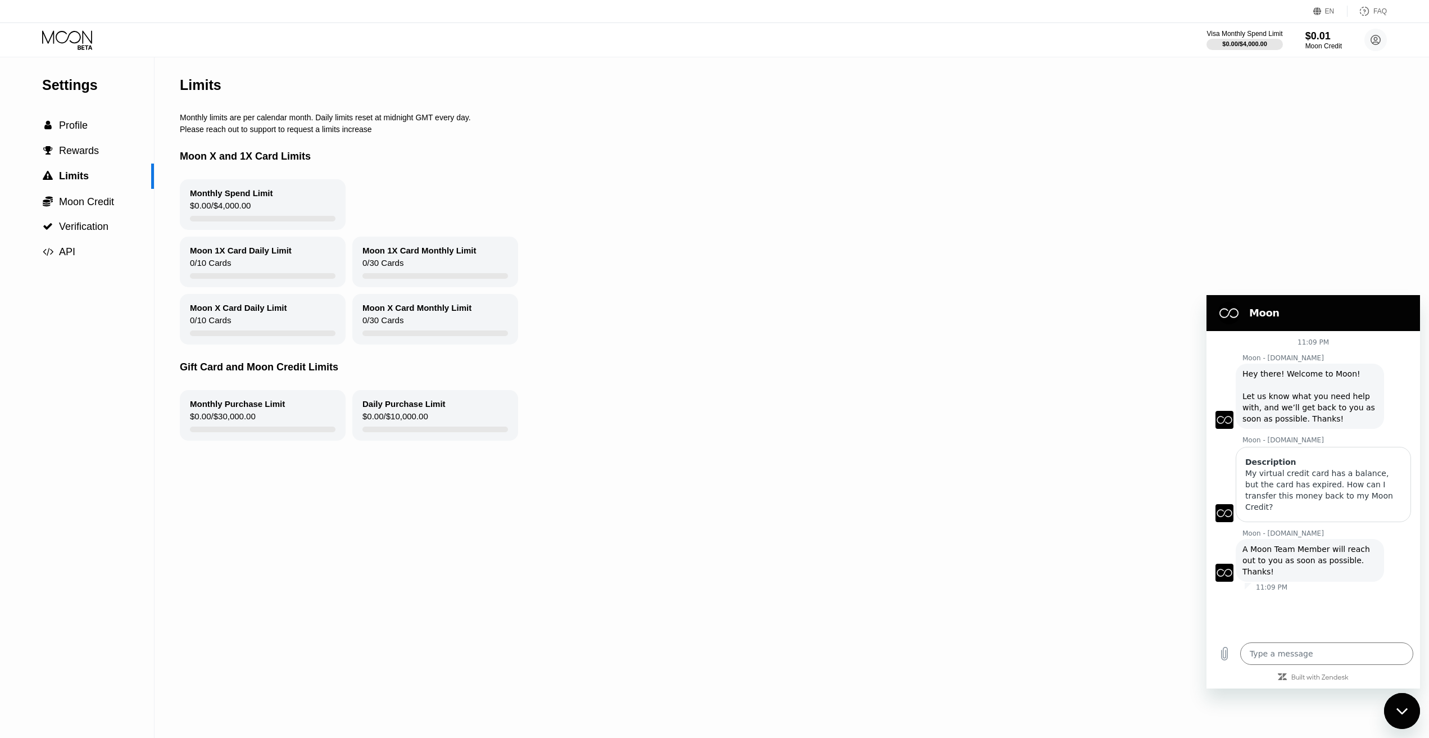
drag, startPoint x: 255, startPoint y: 215, endPoint x: 202, endPoint y: 217, distance: 52.9
click at [202, 217] on div "Monthly Spend Limit $0.00 / $4,000.00" at bounding box center [263, 204] width 166 height 51
drag, startPoint x: 259, startPoint y: 420, endPoint x: 243, endPoint y: 422, distance: 15.3
click at [243, 422] on div "Monthly Purchase Limit $0.00 / $30,000.00" at bounding box center [263, 415] width 166 height 51
click at [71, 154] on span "Rewards" at bounding box center [79, 150] width 40 height 11
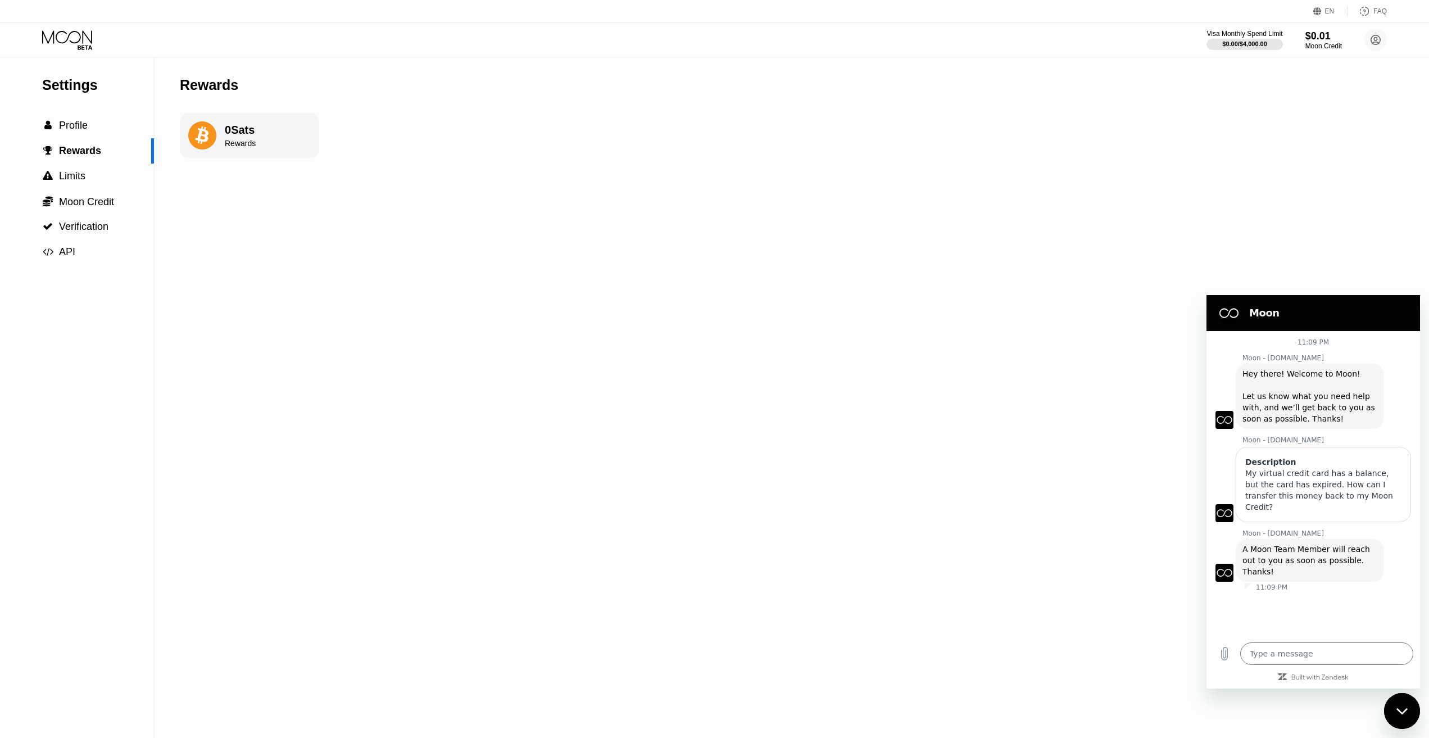
drag, startPoint x: 257, startPoint y: 127, endPoint x: 236, endPoint y: 132, distance: 21.3
click at [236, 132] on div "0 Sats Rewards" at bounding box center [249, 135] width 139 height 45
click at [338, 226] on div "Settings  Profile  Rewards  Limits  Moon Credit  Verification  API Reward…" at bounding box center [714, 397] width 1429 height 681
click at [73, 129] on span "Profile" at bounding box center [73, 125] width 29 height 11
click at [108, 229] on span "Verification" at bounding box center [83, 226] width 49 height 11
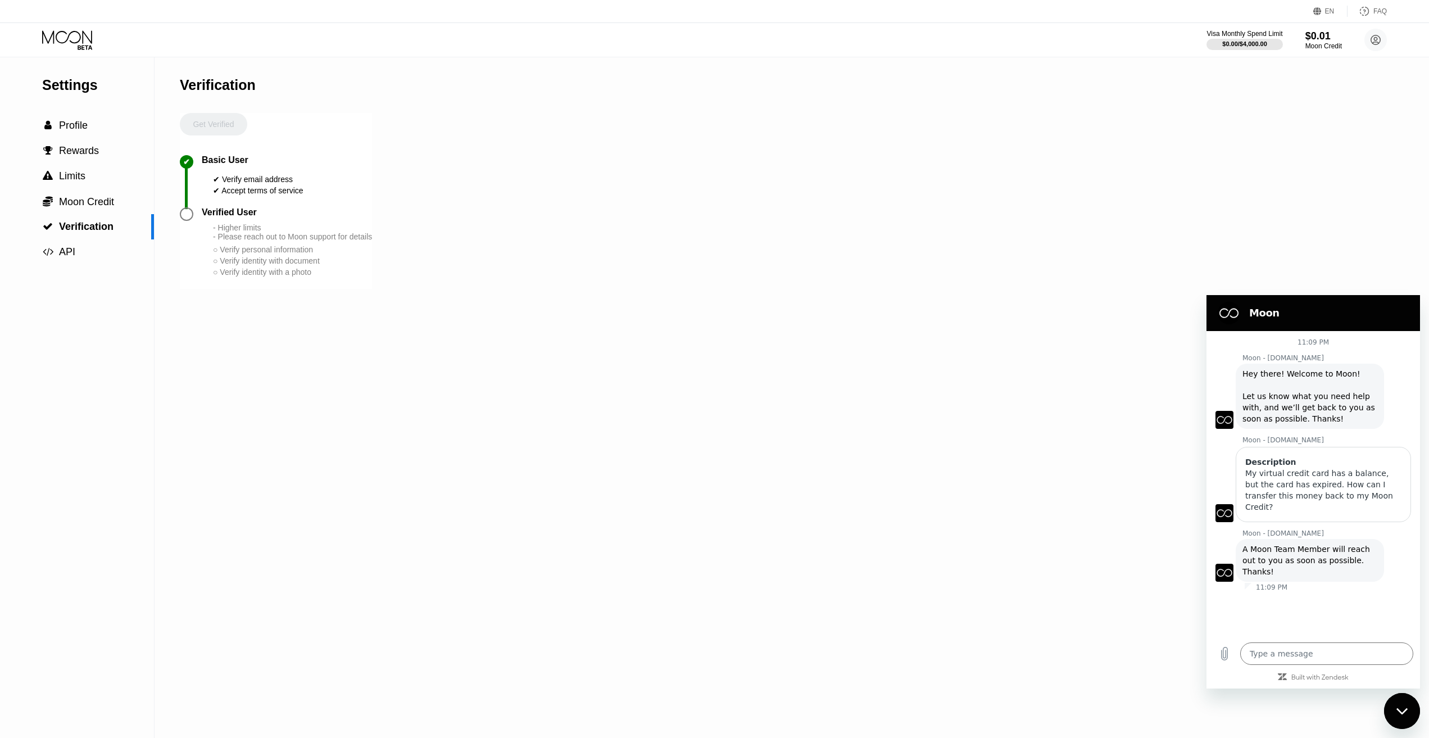
drag, startPoint x: 307, startPoint y: 198, endPoint x: 211, endPoint y: 193, distance: 96.8
click at [211, 193] on div "✔ Basic User ✔ Verify email address ✔ Accept terms of service" at bounding box center [276, 181] width 192 height 52
drag, startPoint x: 293, startPoint y: 184, endPoint x: 243, endPoint y: 186, distance: 49.5
click at [243, 184] on div "✔ Verify email address" at bounding box center [258, 179] width 90 height 9
click at [294, 184] on div "✔ Verify email address" at bounding box center [258, 179] width 90 height 9
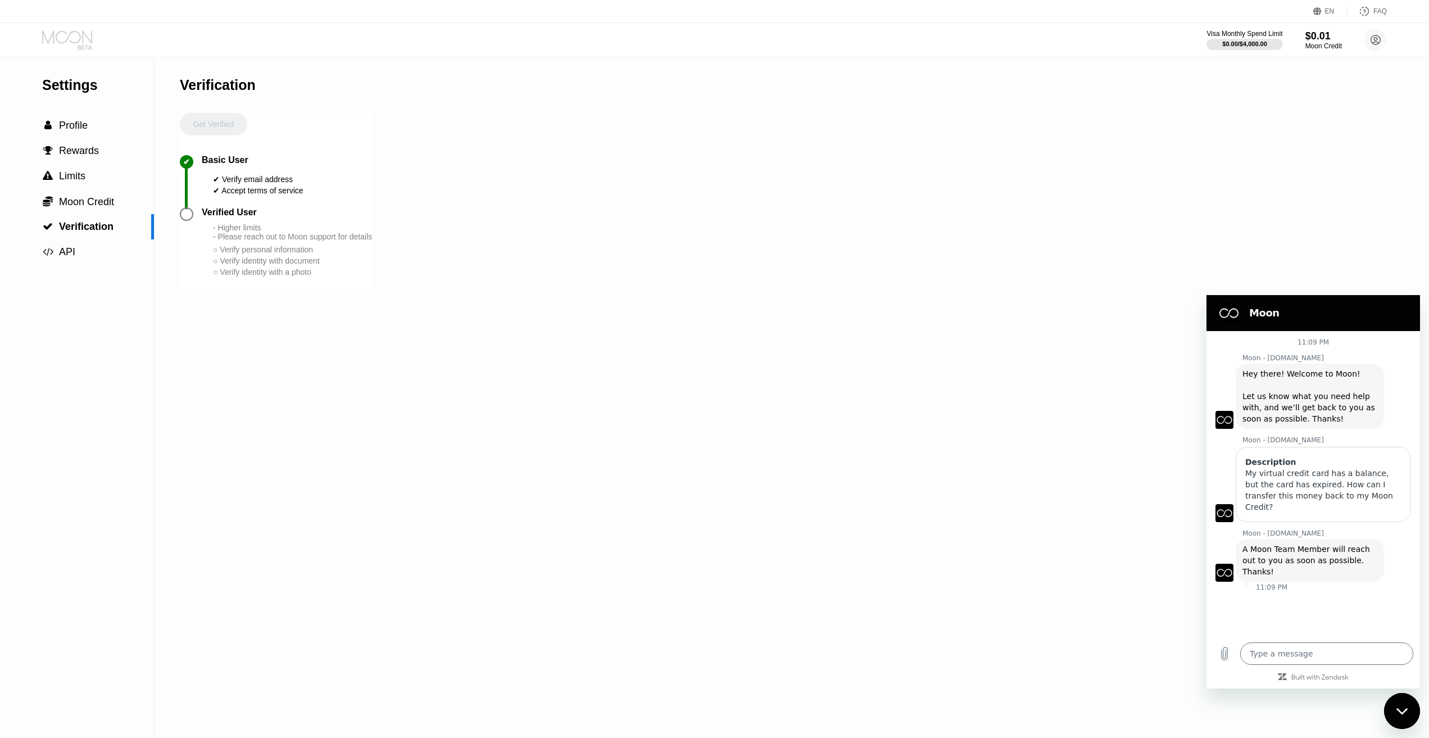
click at [77, 41] on icon at bounding box center [68, 40] width 52 height 20
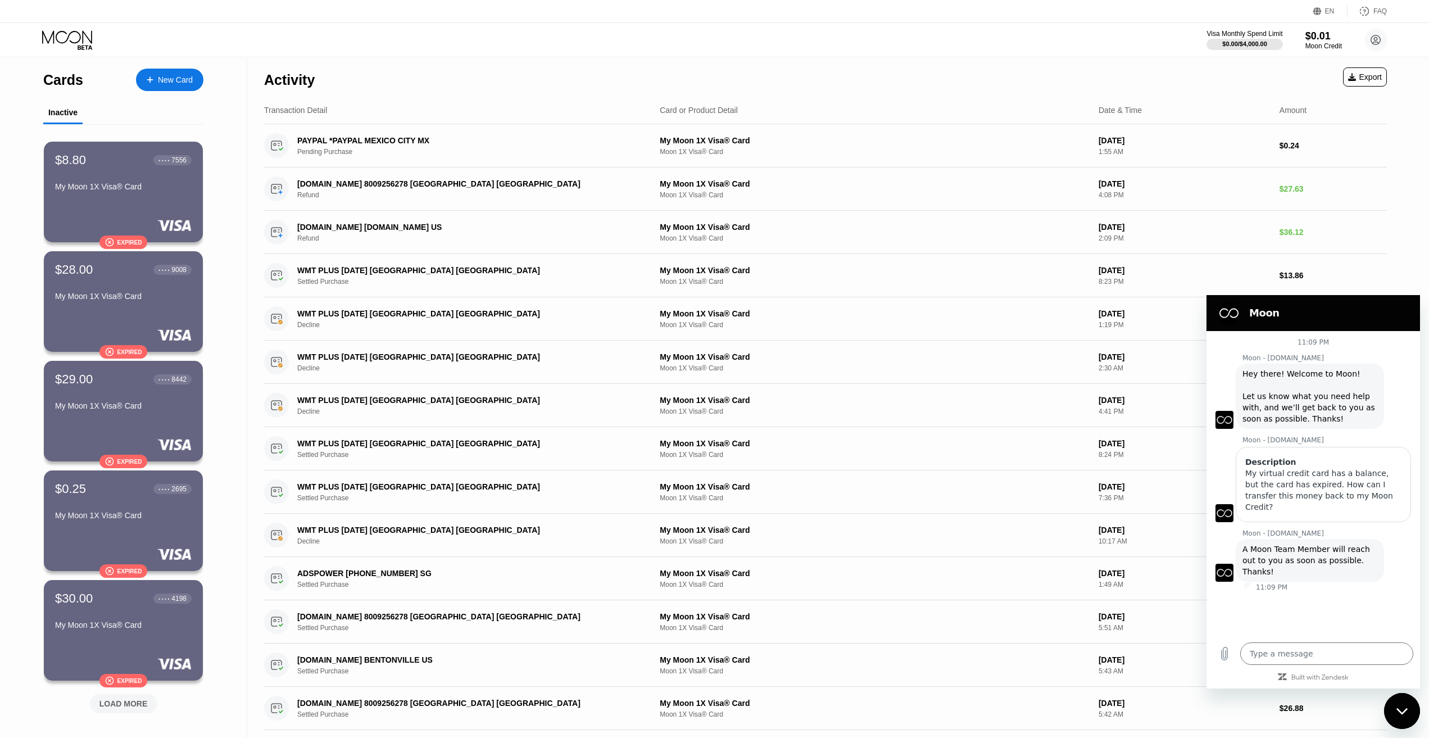
type textarea "x"
click at [692, 33] on div "Visa Monthly Spend Limit $0.00 / $4,000.00 $0.01 Moon Credit dwwktft@outlook.co…" at bounding box center [714, 40] width 1429 height 34
click at [692, 84] on div "Activity Export" at bounding box center [825, 76] width 1123 height 39
click at [692, 7] on icon at bounding box center [1318, 11] width 8 height 8
click at [692, 63] on div "Select an item" at bounding box center [1264, 62] width 78 height 9
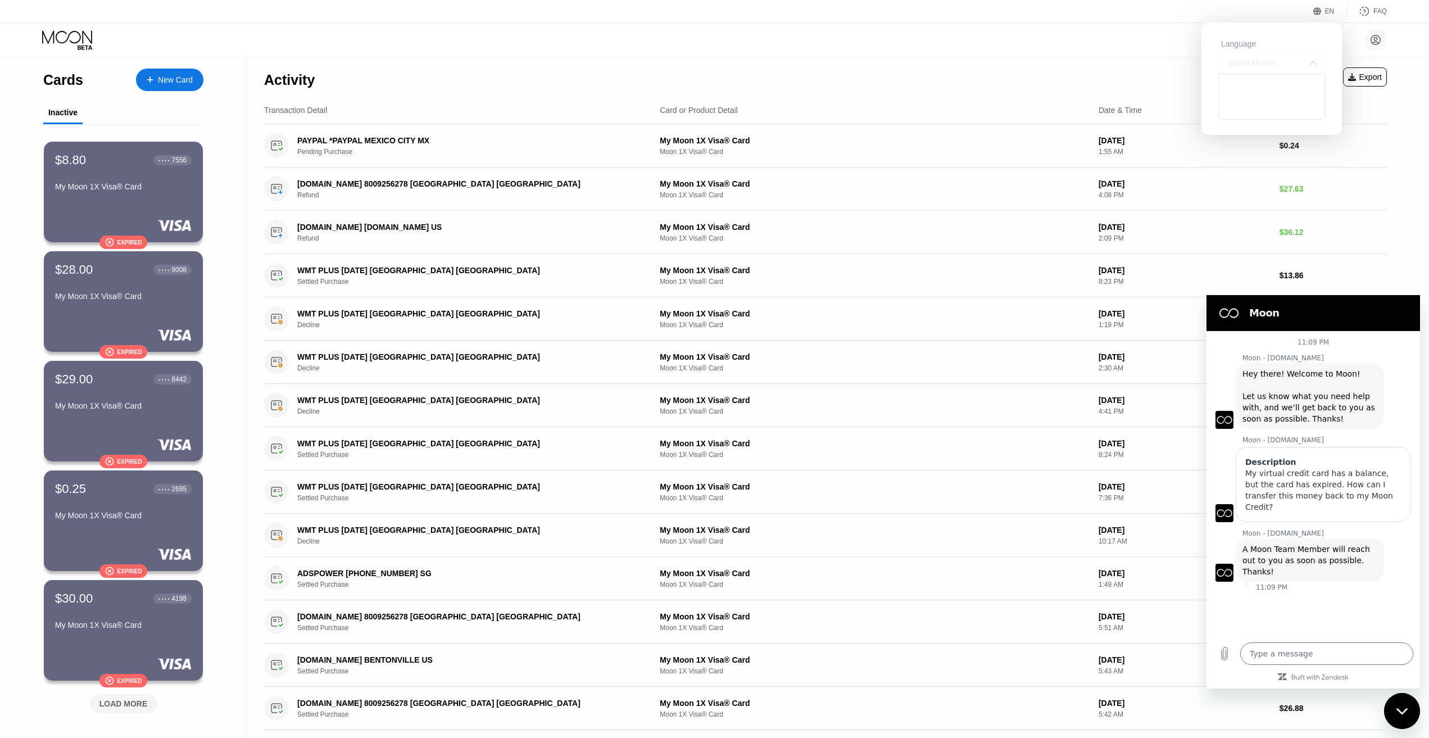
click at [692, 63] on div "Select an item" at bounding box center [1264, 62] width 78 height 9
click at [692, 61] on div "Select an item" at bounding box center [1264, 62] width 78 height 9
click at [692, 52] on div "dwwktft@outlook.com  Home Settings Support Careers About Us Log out Privacy po…" at bounding box center [714, 40] width 1429 height 34
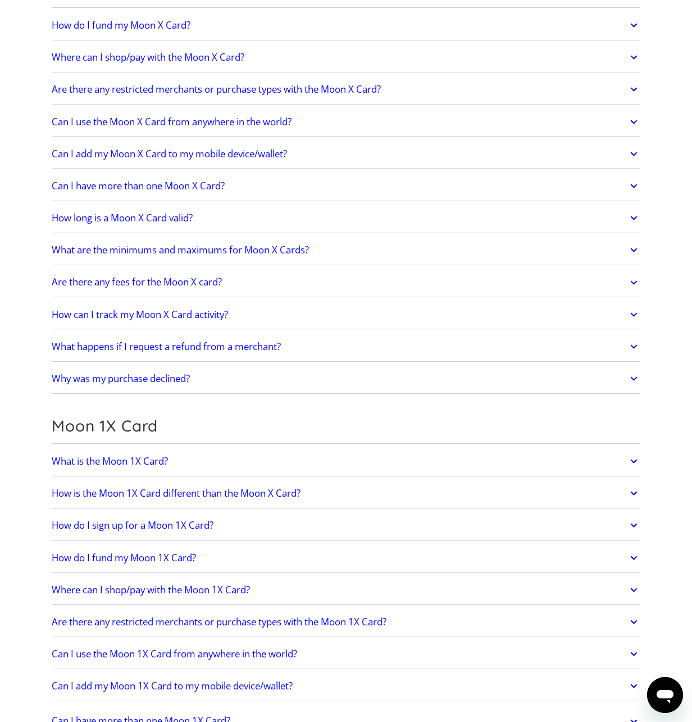
scroll to position [1124, 0]
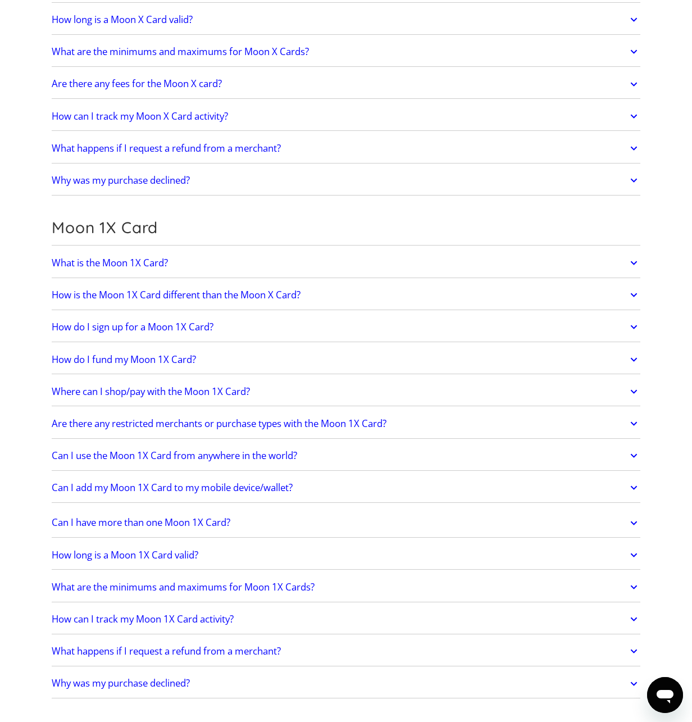
click at [630, 554] on icon at bounding box center [634, 555] width 13 height 20
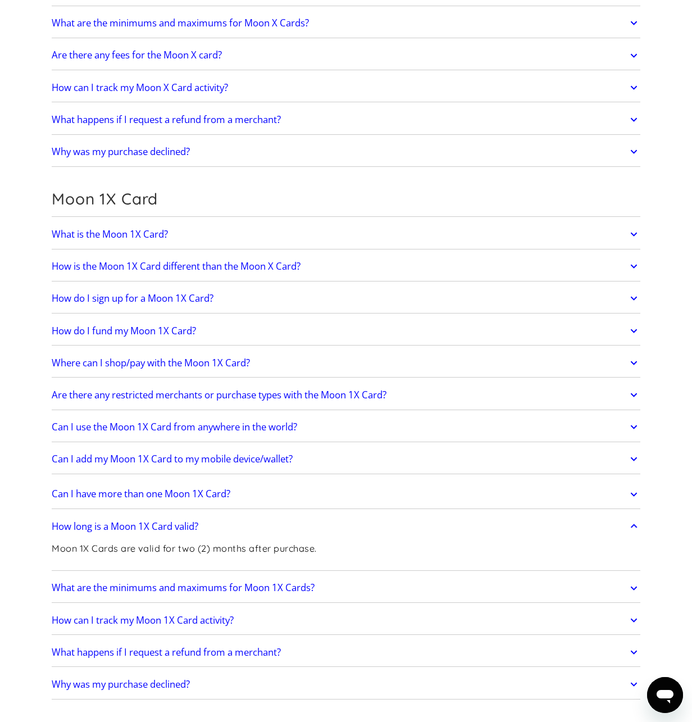
scroll to position [1180, 0]
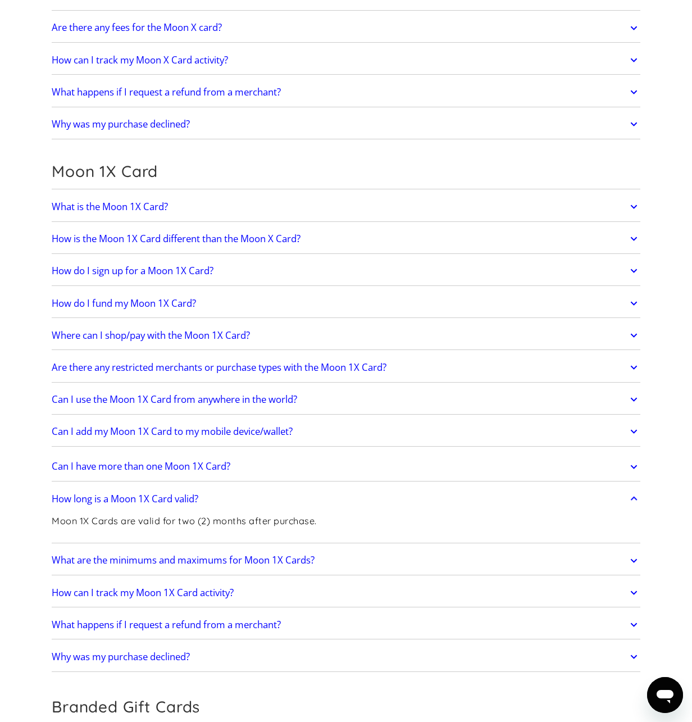
click at [635, 620] on icon at bounding box center [634, 625] width 13 height 20
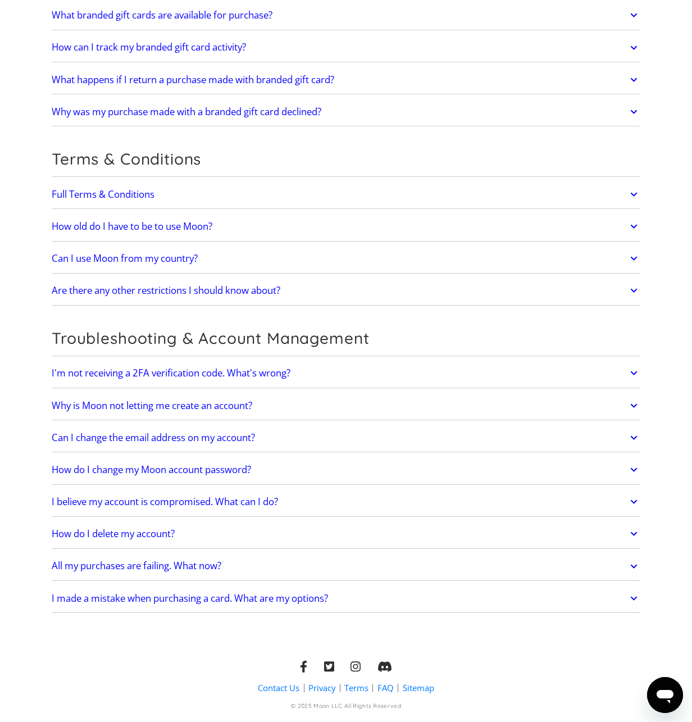
scroll to position [2280, 0]
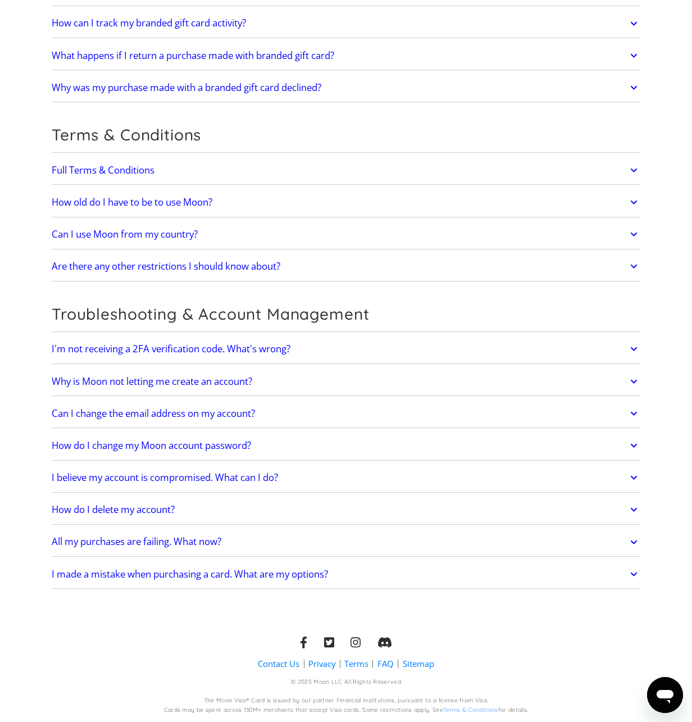
click at [634, 544] on icon at bounding box center [634, 542] width 7 height 4
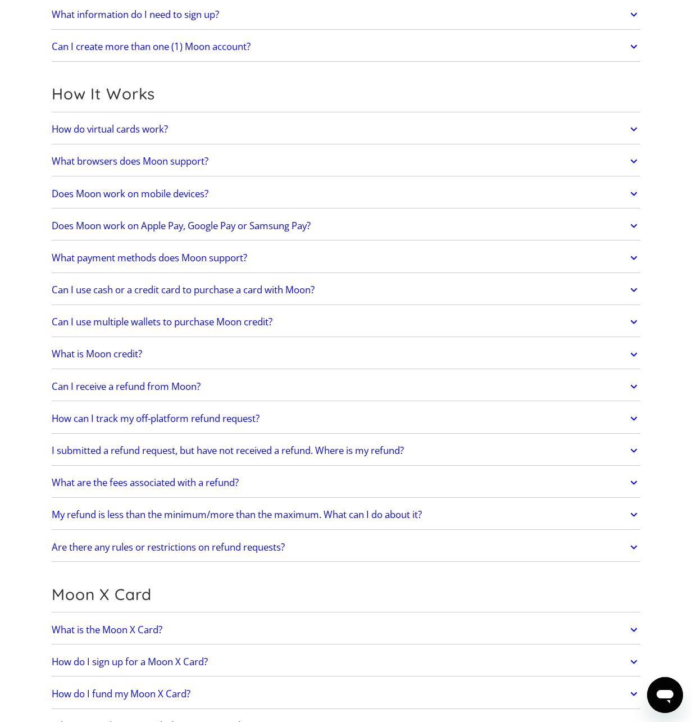
scroll to position [0, 0]
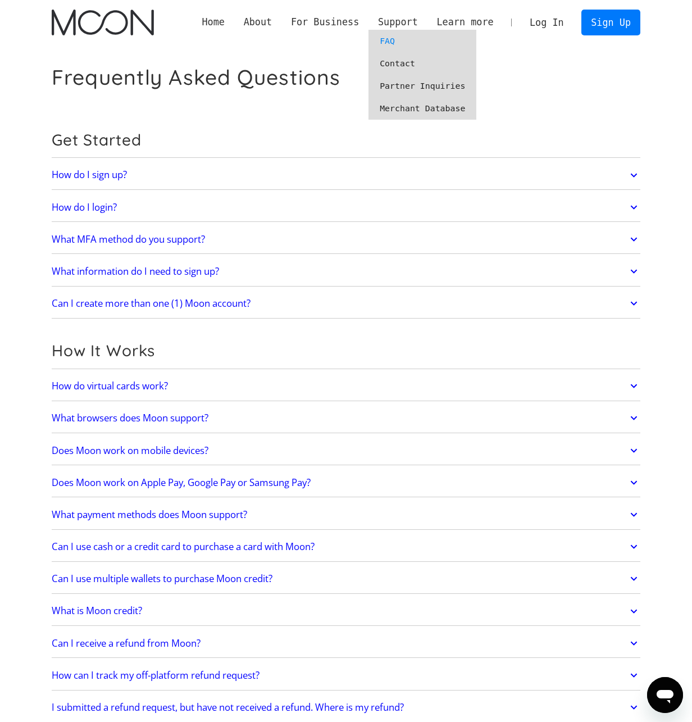
click at [405, 64] on link "Contact" at bounding box center [423, 63] width 108 height 22
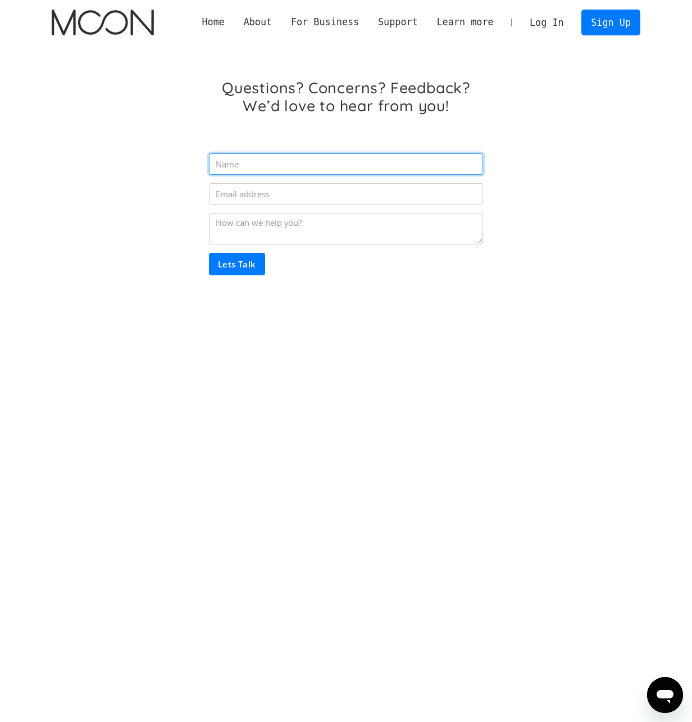
click at [272, 160] on input "Email Form" at bounding box center [346, 163] width 274 height 21
type input "[PERSON_NAME]"
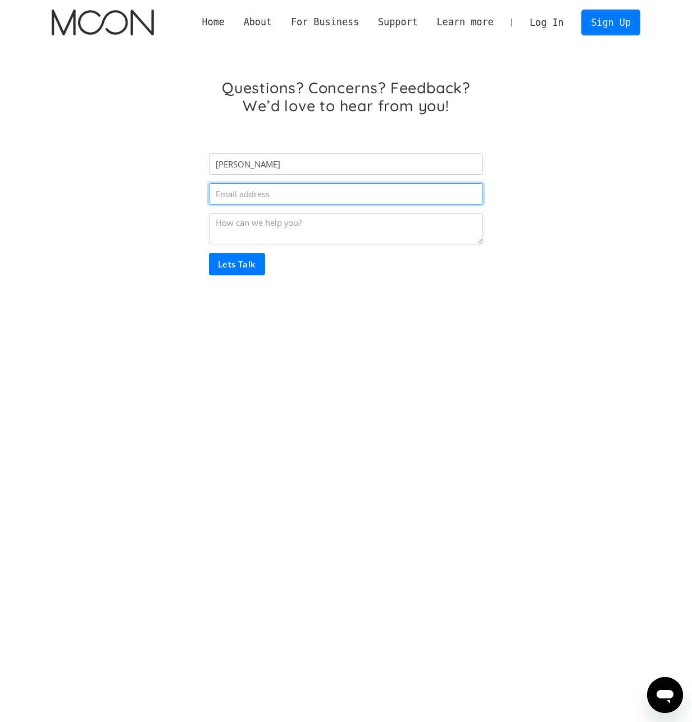
paste input "[EMAIL_ADDRESS][DOMAIN_NAME]"
type input "[EMAIL_ADDRESS][DOMAIN_NAME]"
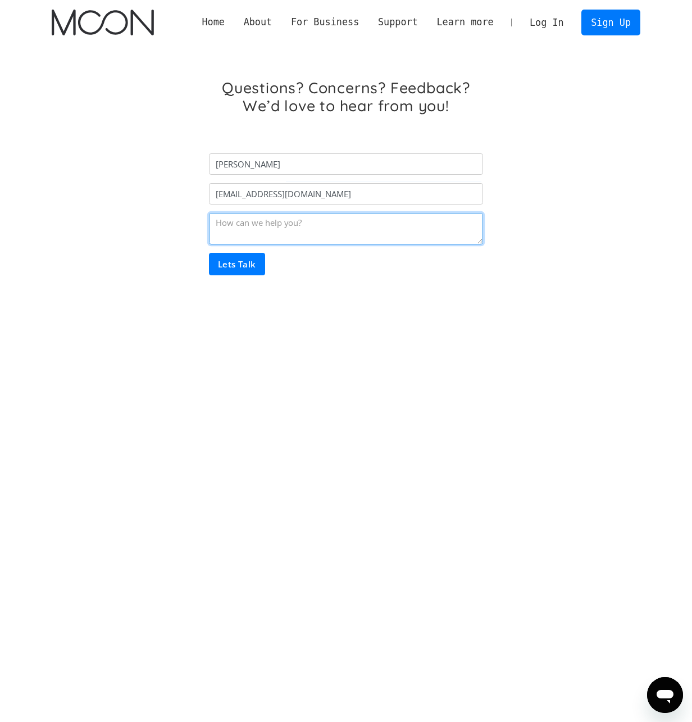
click at [280, 232] on textarea "Email Form" at bounding box center [346, 228] width 274 height 31
paste textarea "My virtual credit card has a balance, but the card has expired. How can I trans…"
type textarea "My virtual credit card has a balance, but the card has expired. How can I trans…"
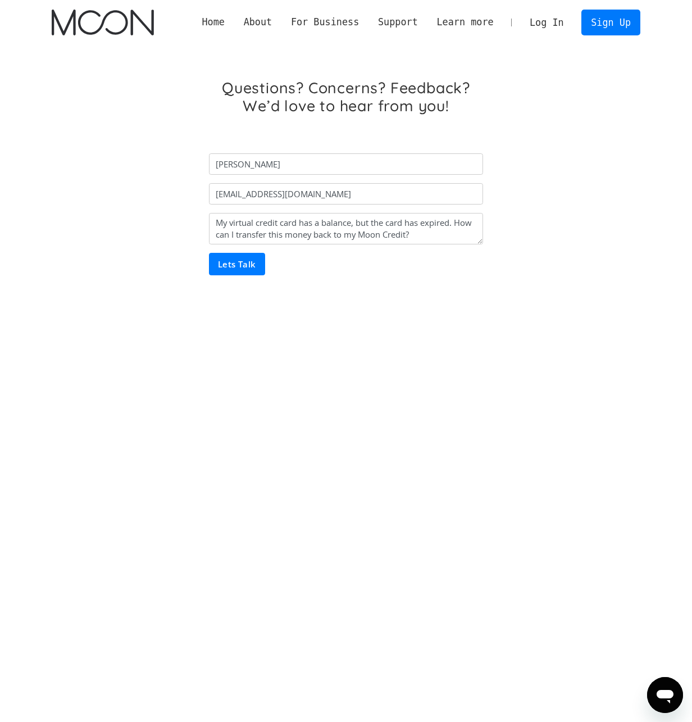
click at [239, 262] on input "Lets Talk" at bounding box center [237, 264] width 56 height 22
click at [236, 257] on input "Lets Talk" at bounding box center [237, 264] width 56 height 22
type input "Please wait..."
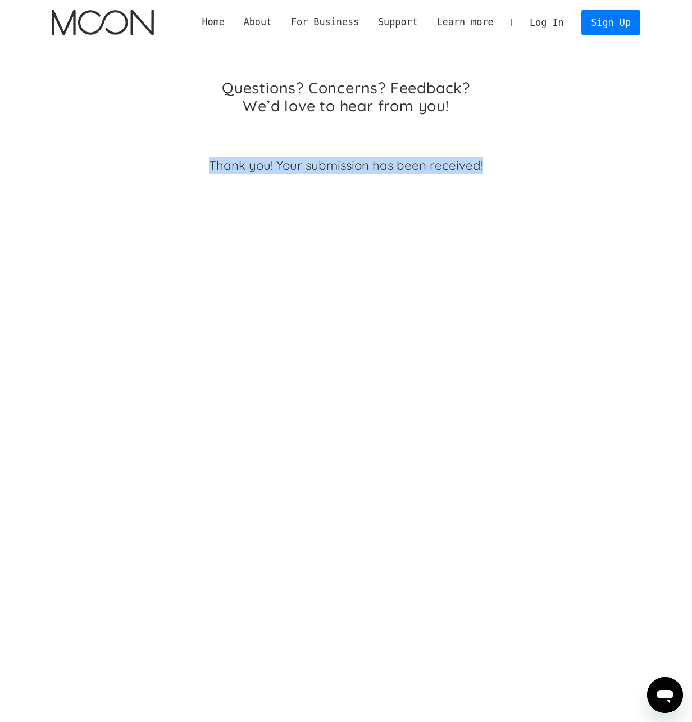
drag, startPoint x: 493, startPoint y: 168, endPoint x: 192, endPoint y: 156, distance: 300.9
click at [192, 156] on div "Questions? Concerns? Feedback? We’d love to hear from you! lee dwwktft@outlook.…" at bounding box center [346, 153] width 589 height 217
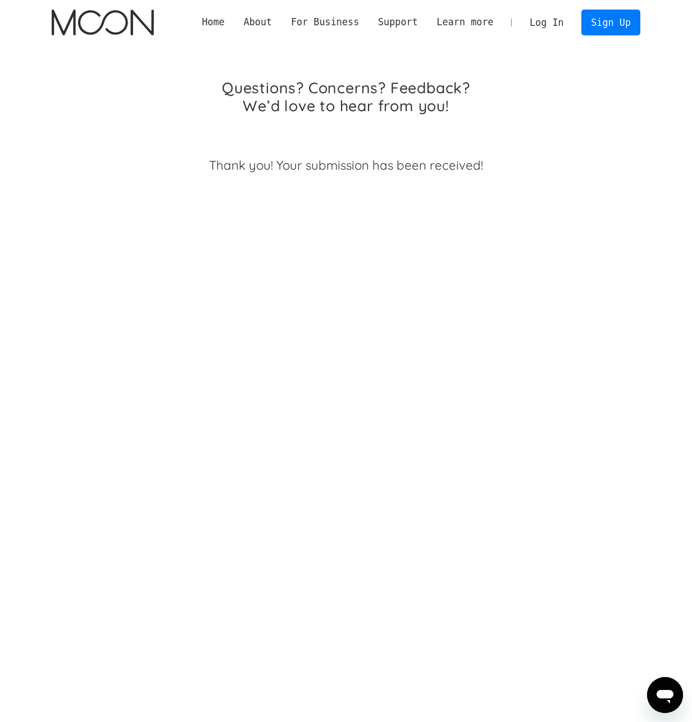
click at [617, 132] on div "Questions? Concerns? Feedback? We’d love to hear from you! lee dwwktft@outlook.…" at bounding box center [346, 153] width 589 height 217
click at [395, 327] on div "Questions? Concerns? Feedback? We’d love to hear from you! lee dwwktft@outlook.…" at bounding box center [346, 391] width 692 height 692
